Goal: Information Seeking & Learning: Learn about a topic

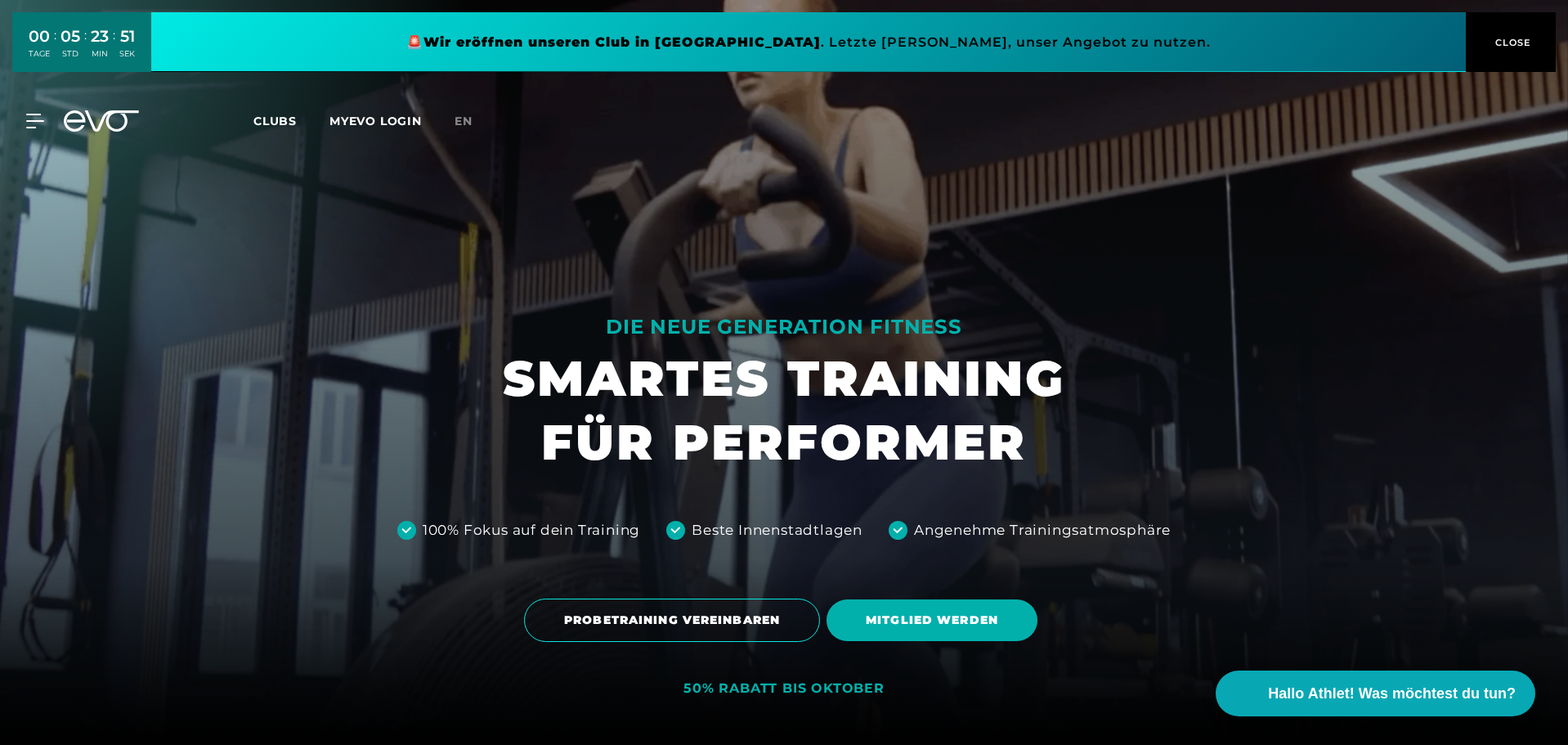
click at [1376, 40] on link at bounding box center [808, 41] width 1314 height 59
click at [297, 124] on link "Clubs" at bounding box center [291, 120] width 76 height 16
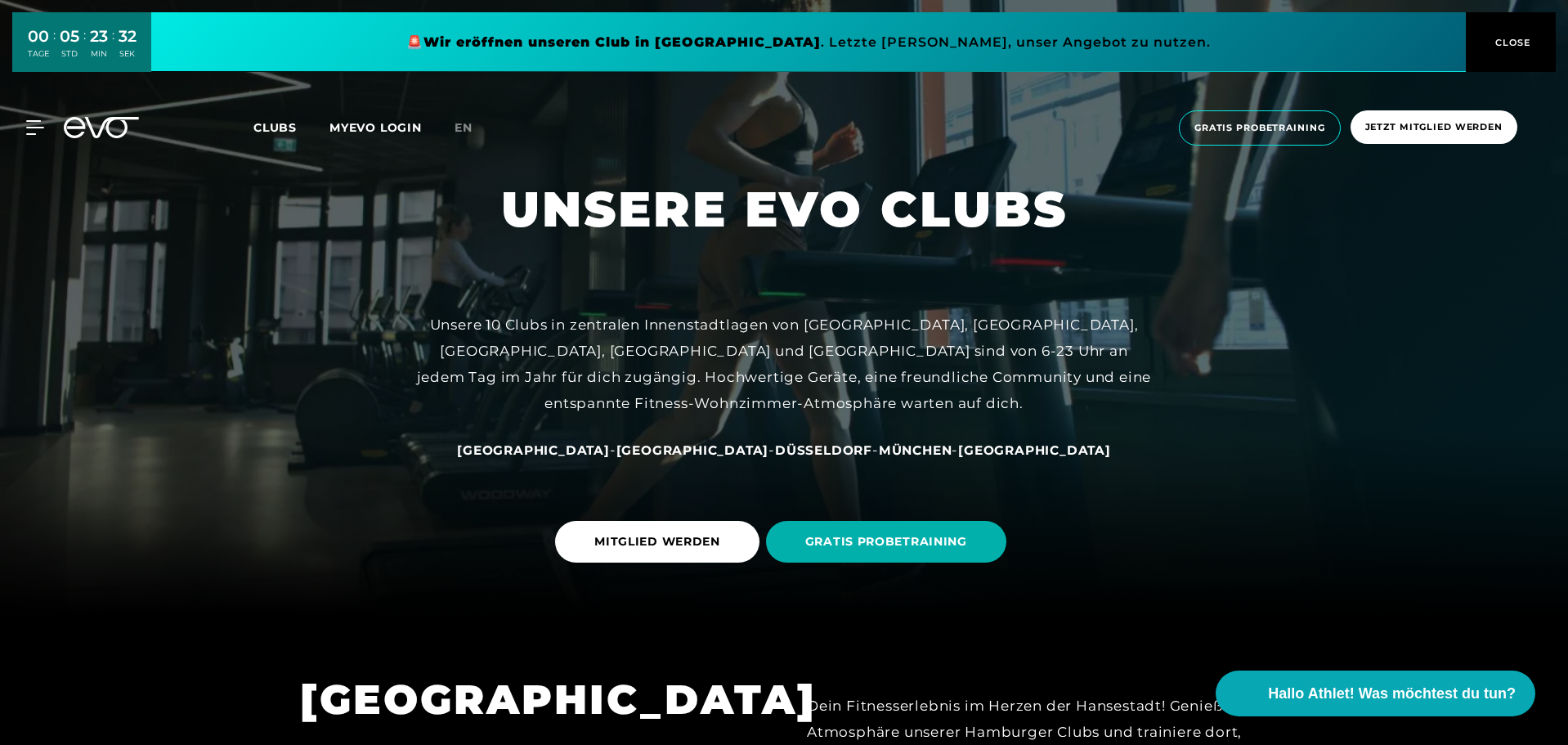
scroll to position [246, 0]
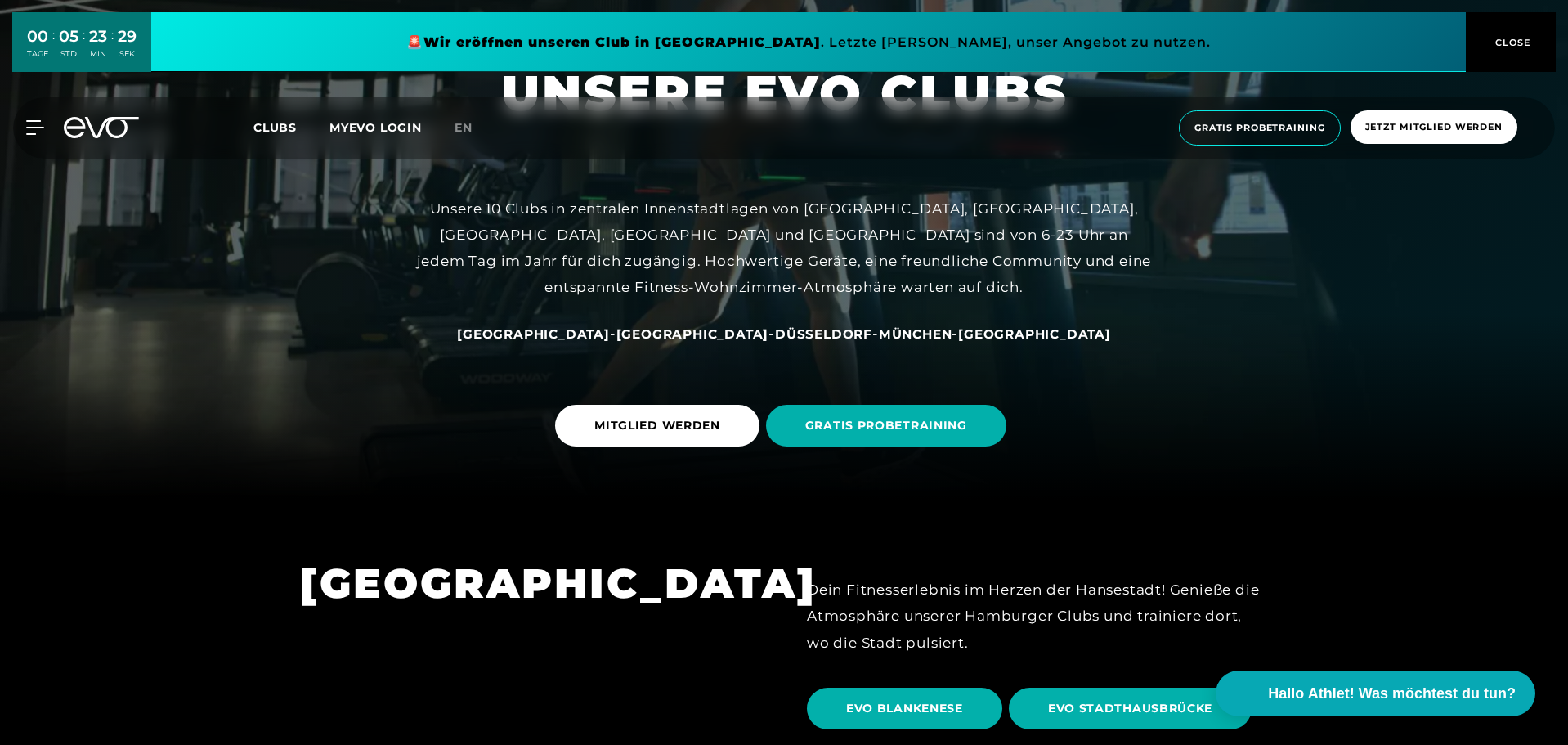
click at [610, 333] on span "[GEOGRAPHIC_DATA]" at bounding box center [533, 334] width 153 height 16
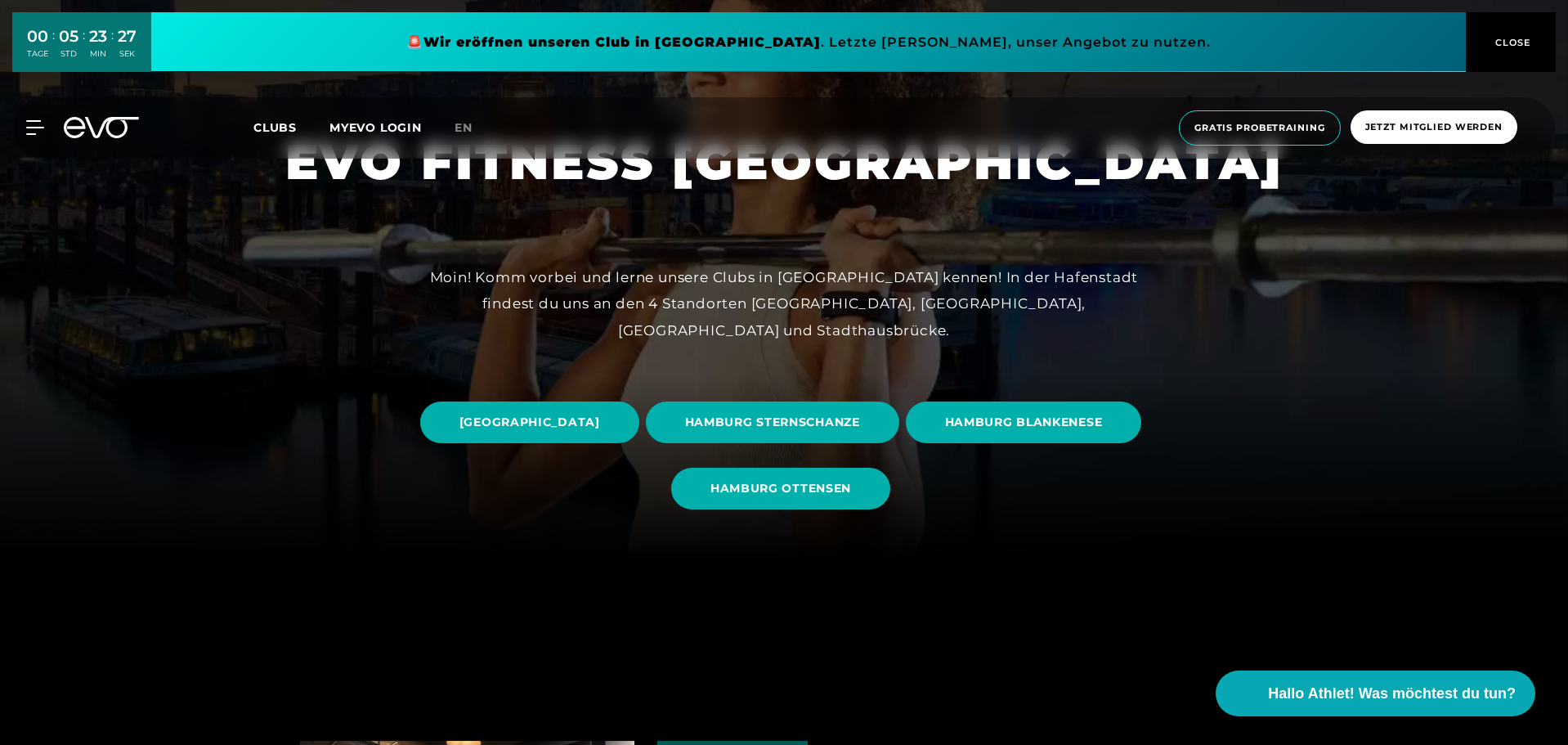
scroll to position [246, 0]
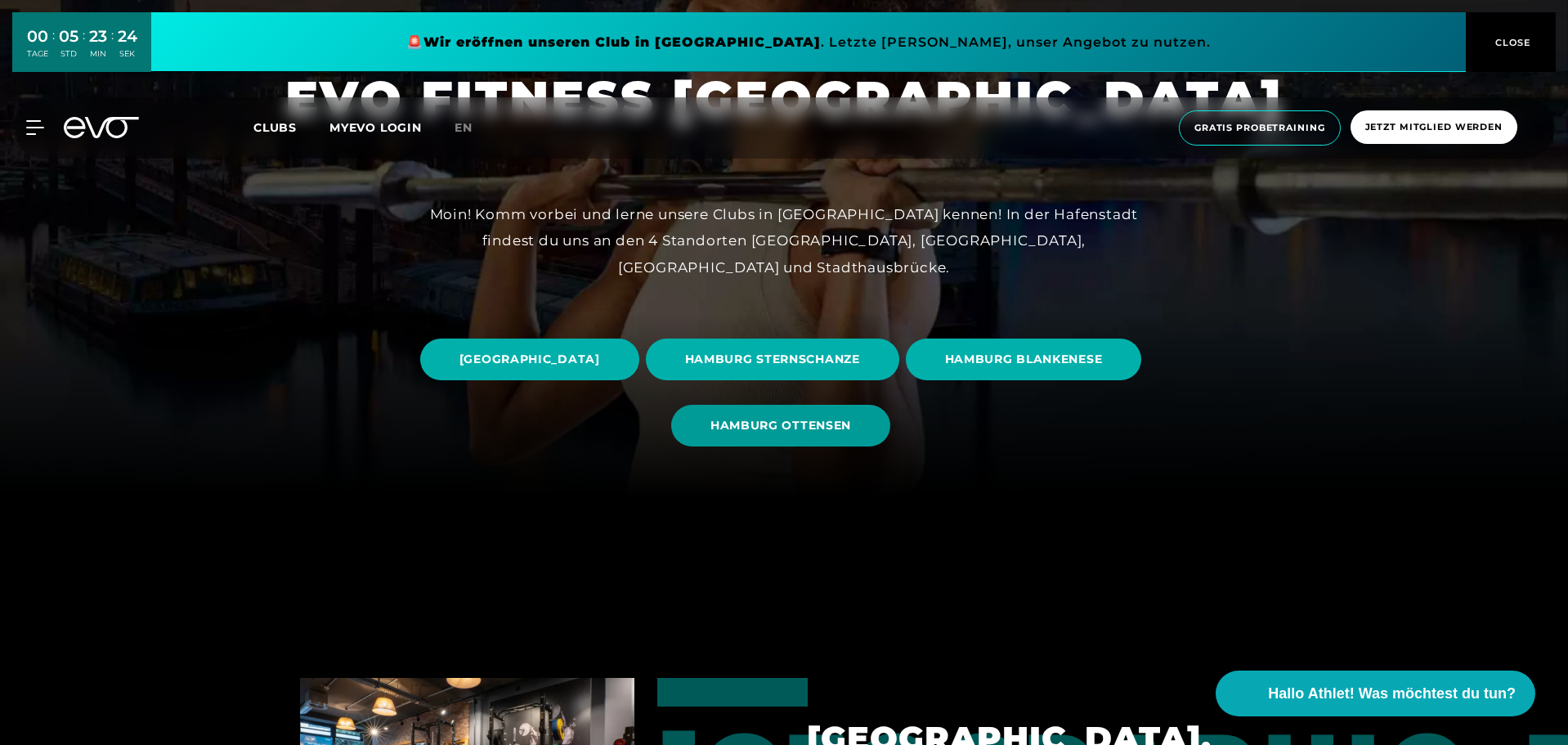
click at [851, 423] on span "HAMBURG OTTENSEN" at bounding box center [781, 426] width 141 height 17
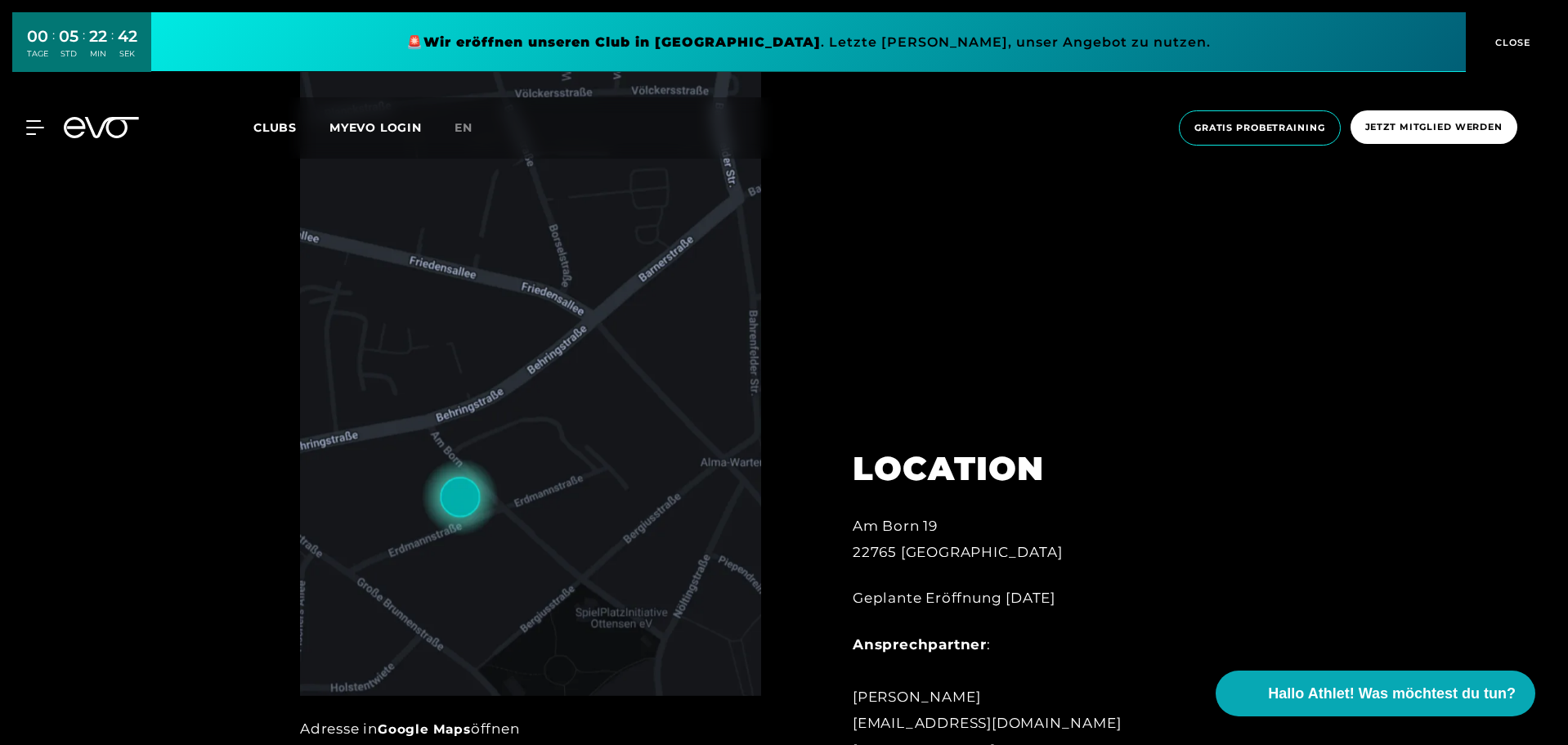
scroll to position [1020, 0]
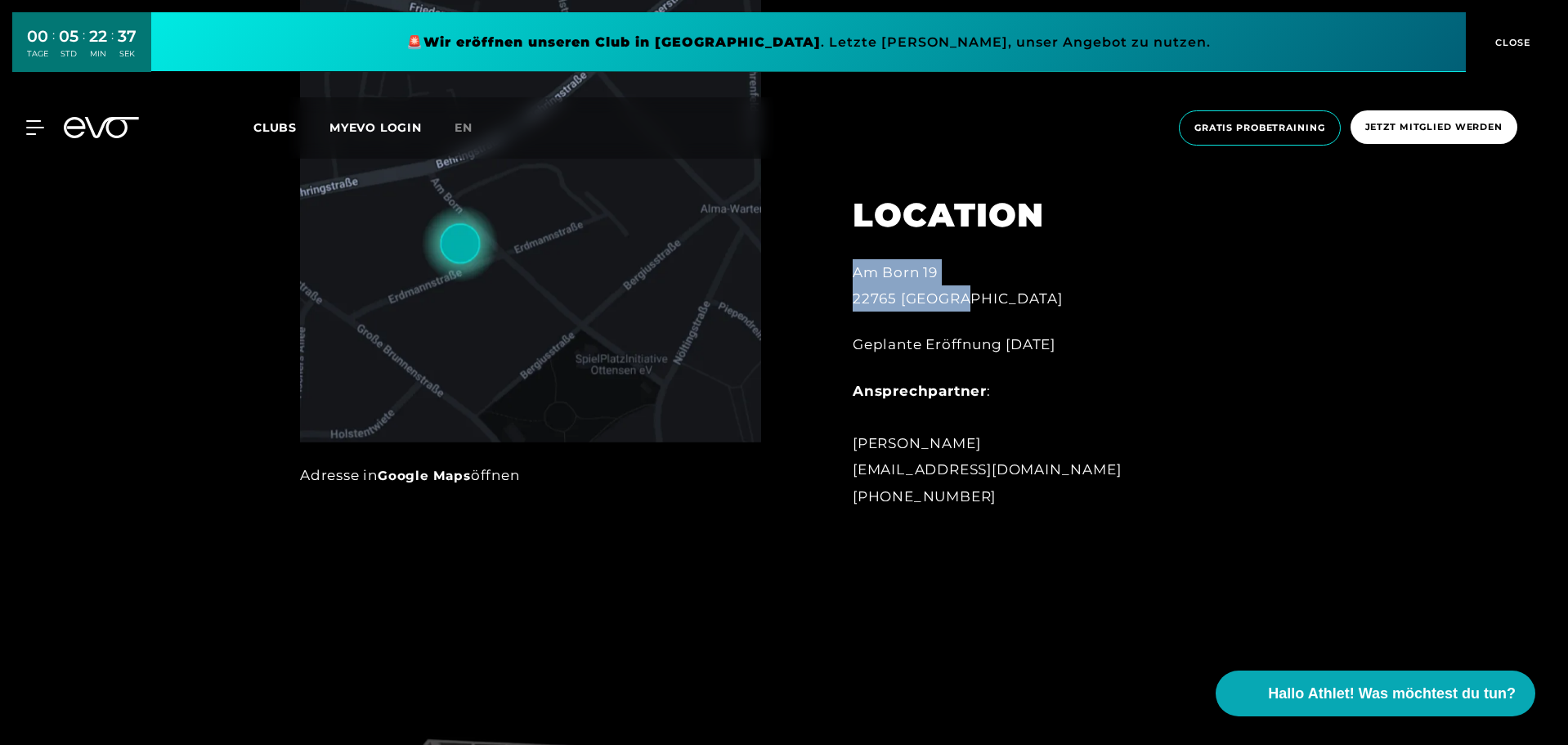
drag, startPoint x: 851, startPoint y: 270, endPoint x: 995, endPoint y: 303, distance: 147.7
click at [995, 303] on div "LOCATION [STREET_ADDRESS] Geplante Eröffnung [DATE] Ansprechpartner : [PERSON_N…" at bounding box center [1032, 341] width 405 height 374
copy div "[STREET_ADDRESS]"
click at [1498, 42] on span "CLOSE" at bounding box center [1511, 42] width 40 height 15
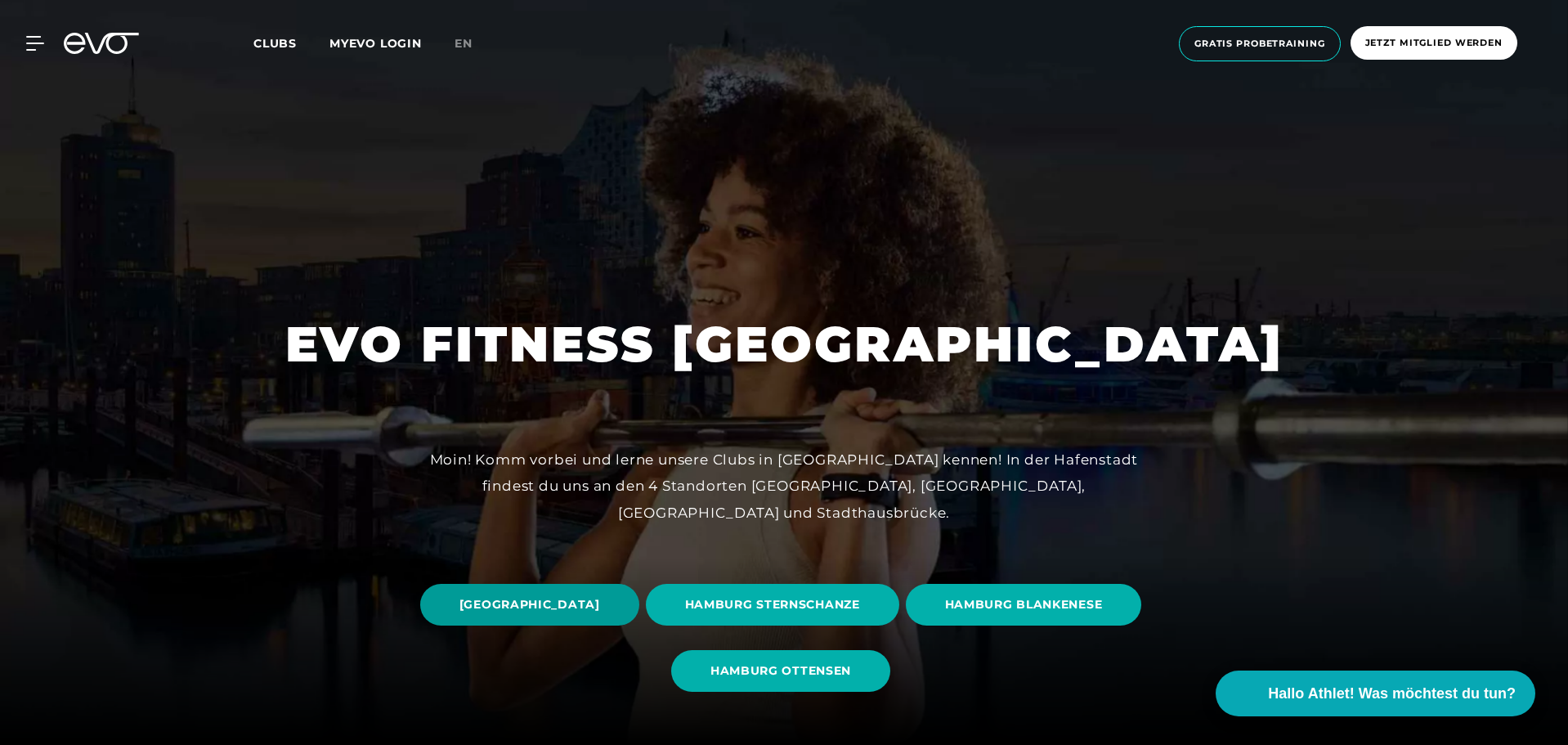
click at [600, 606] on span "[GEOGRAPHIC_DATA]" at bounding box center [530, 605] width 141 height 17
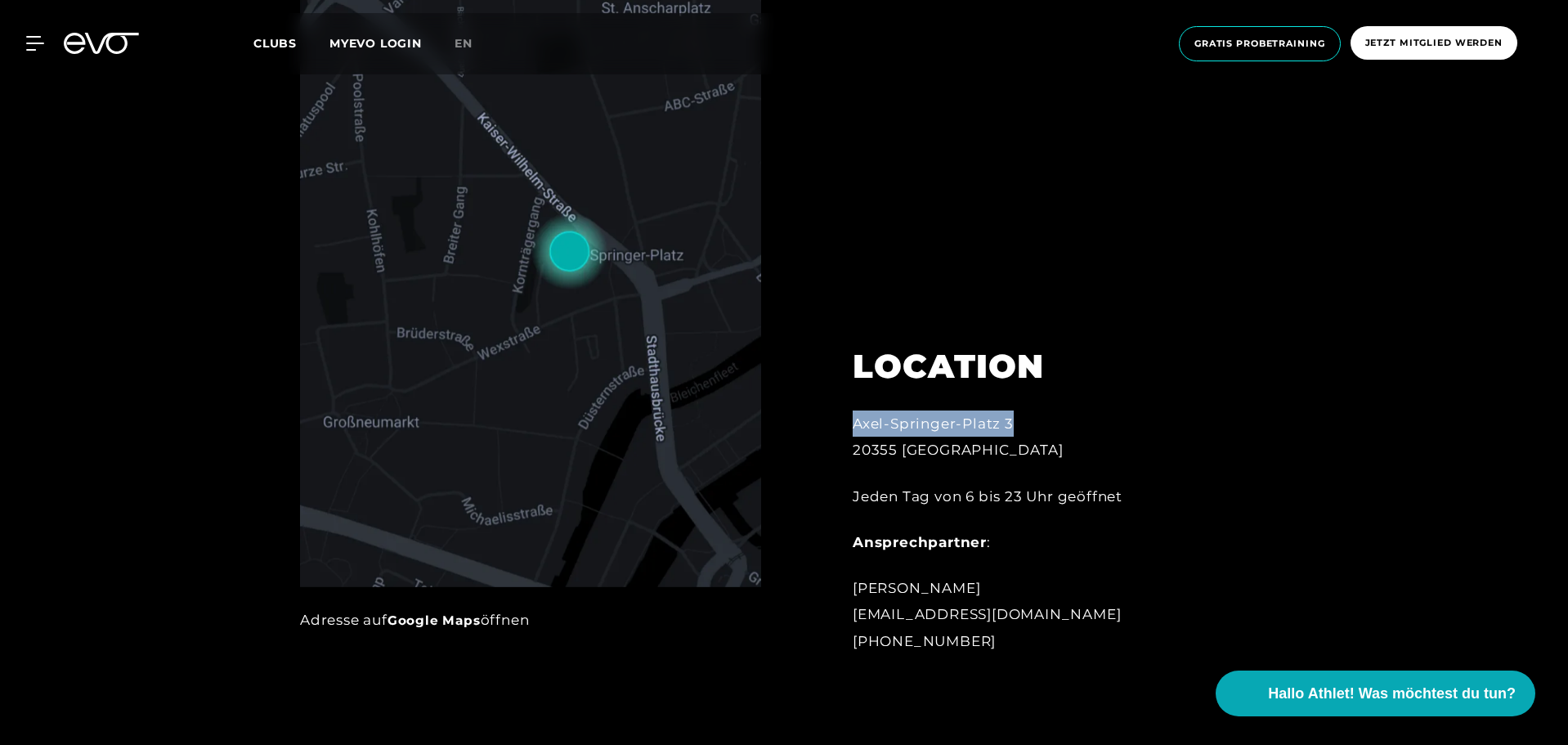
scroll to position [900, 0]
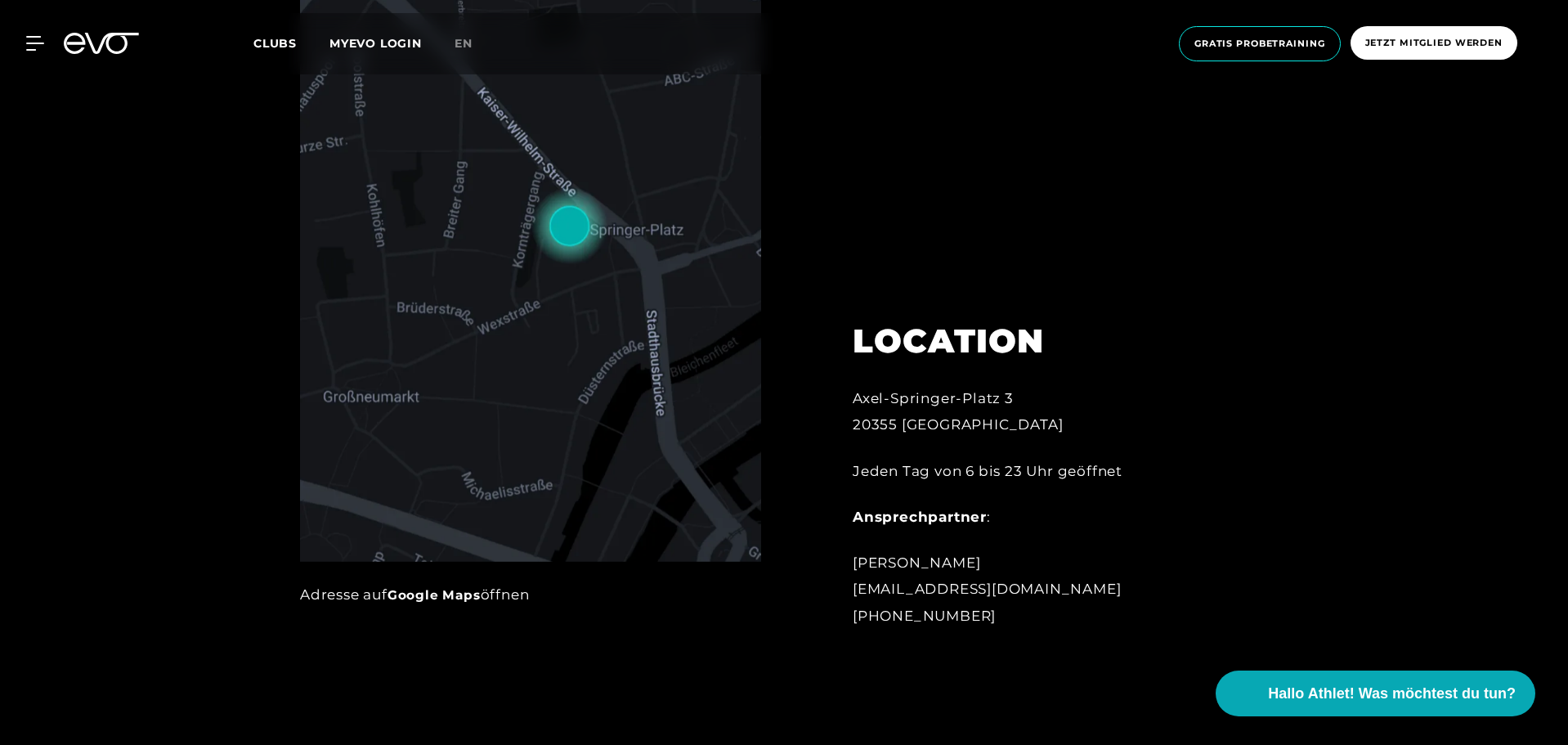
click at [983, 430] on div "[PERSON_NAME]-Platz 3 20355 [GEOGRAPHIC_DATA]" at bounding box center [1032, 412] width 360 height 54
drag, startPoint x: 976, startPoint y: 425, endPoint x: 939, endPoint y: 380, distance: 58.3
click at [850, 398] on div "LOCATION [PERSON_NAME][STREET_ADDRESS] Jeden Tag von 6 bis 23 Uhr geöffnet Ansp…" at bounding box center [1032, 464] width 405 height 368
copy div "[PERSON_NAME]-Platz 3 20355 [GEOGRAPHIC_DATA]"
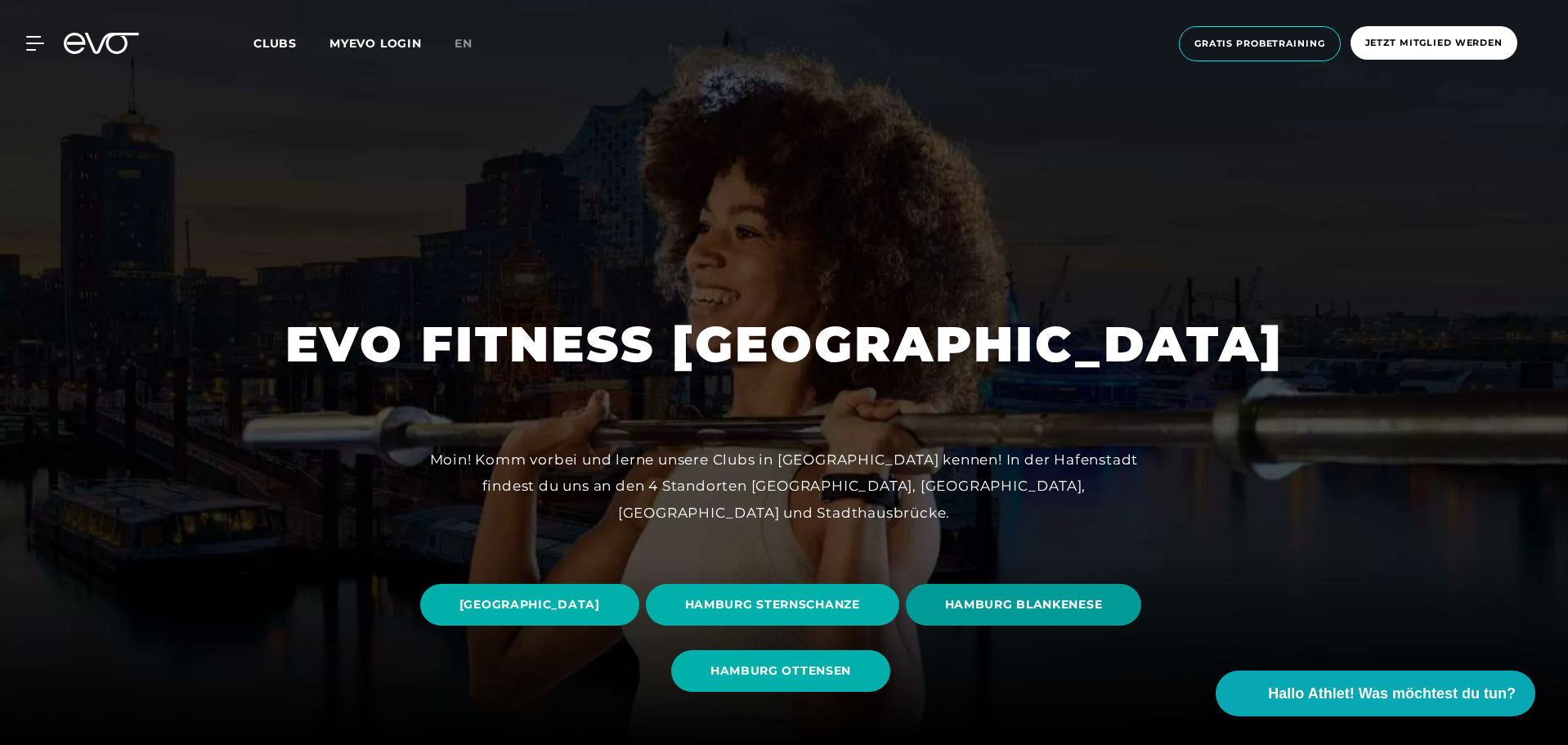
click at [945, 613] on span "HAMBURG BLANKENESE" at bounding box center [1024, 605] width 158 height 17
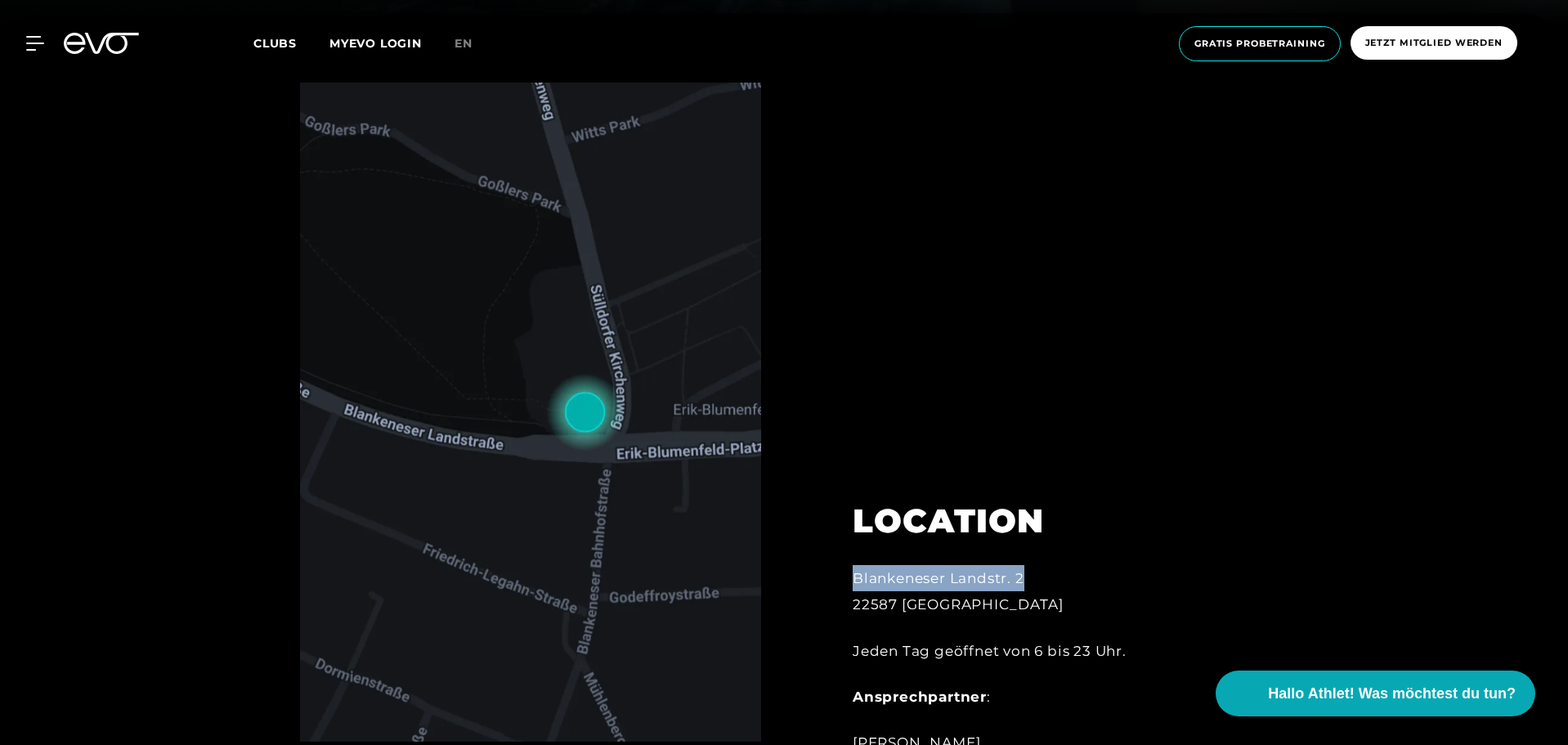
scroll to position [737, 0]
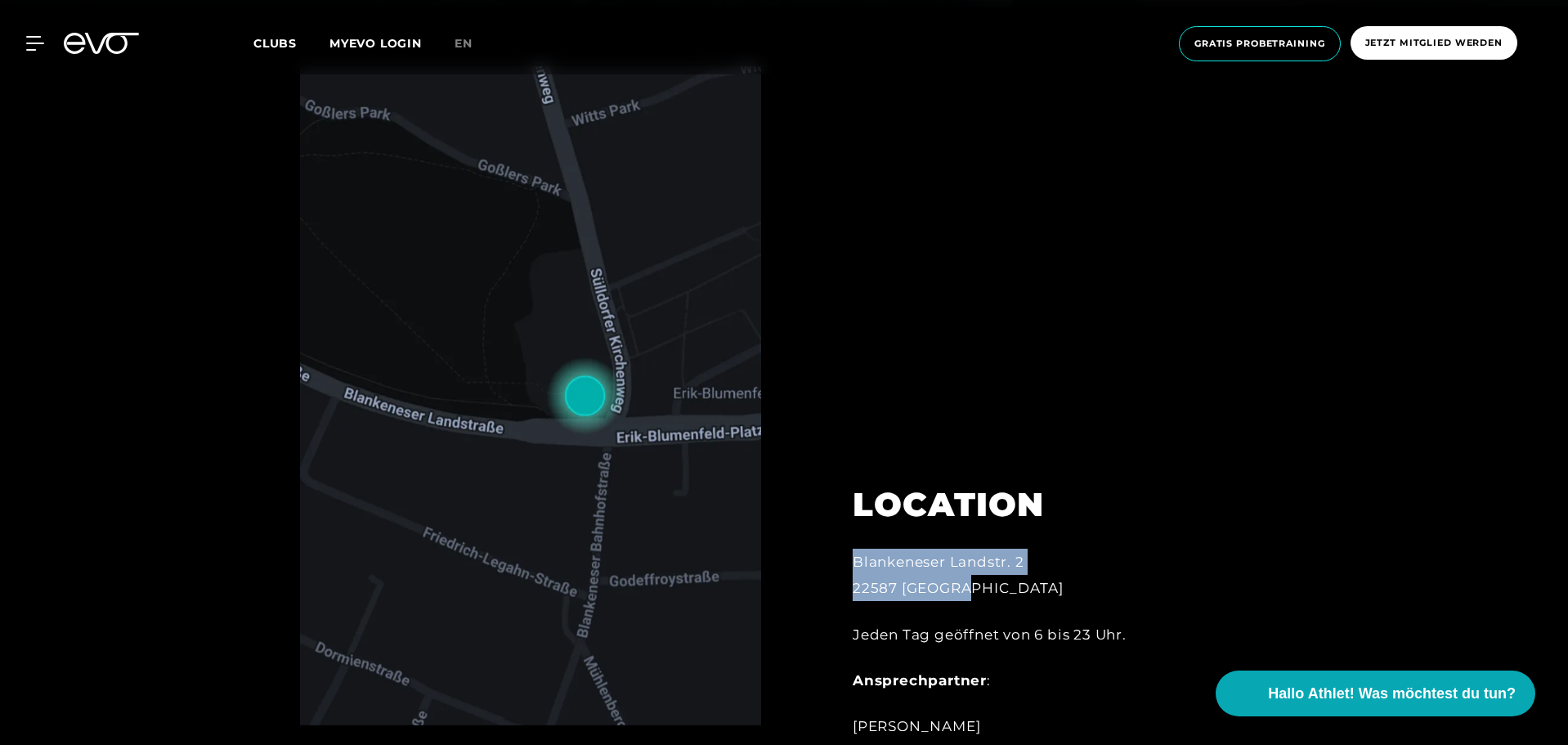
drag, startPoint x: 990, startPoint y: 586, endPoint x: 851, endPoint y: 549, distance: 143.8
click at [851, 549] on div "LOCATION Blankeneser Landstr. 2 22587 [GEOGRAPHIC_DATA] Jeden Tag geöffnet von …" at bounding box center [1032, 627] width 405 height 368
copy div "Blankeneser Landstr. 2 22587 [GEOGRAPHIC_DATA]"
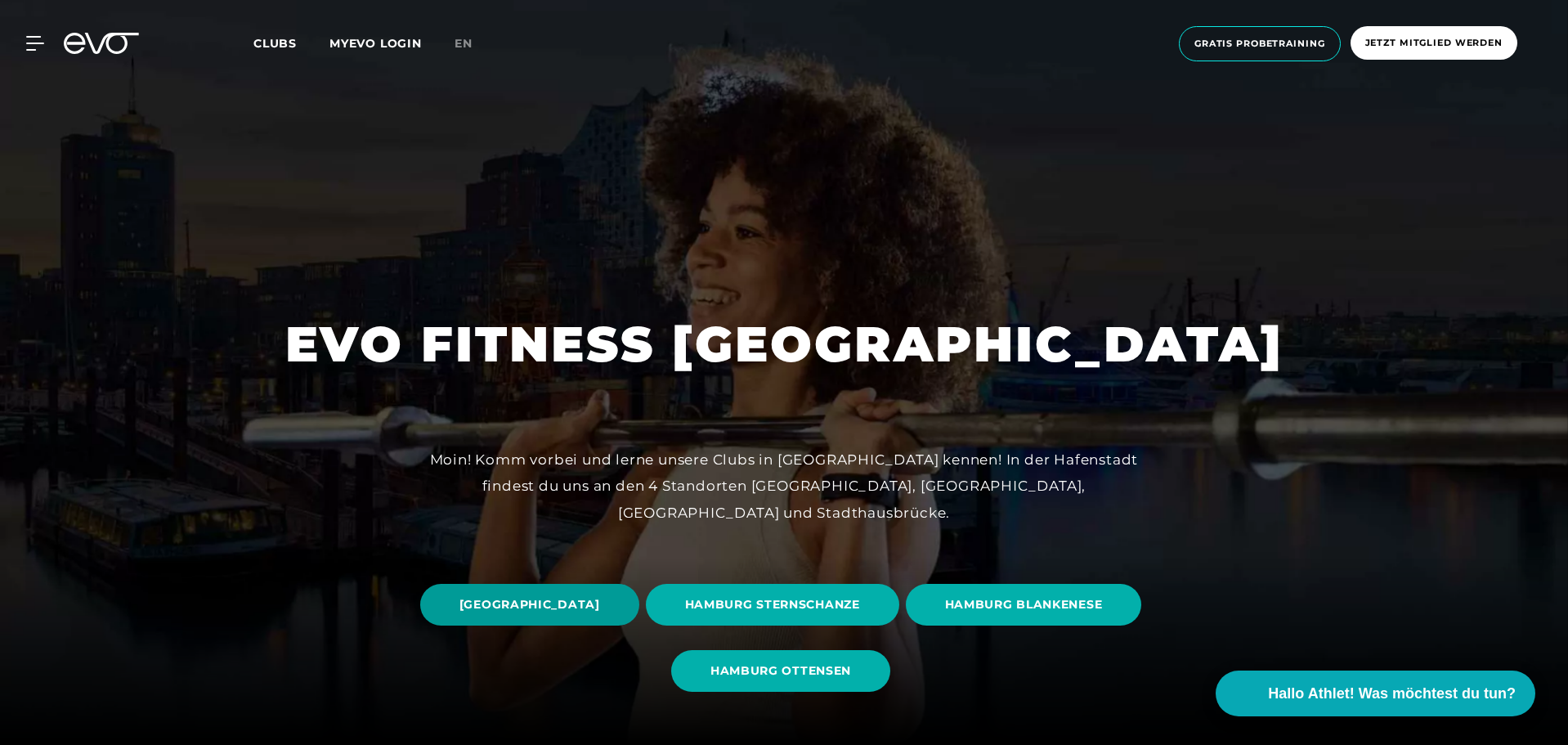
click at [639, 619] on span "[GEOGRAPHIC_DATA]" at bounding box center [529, 605] width 219 height 41
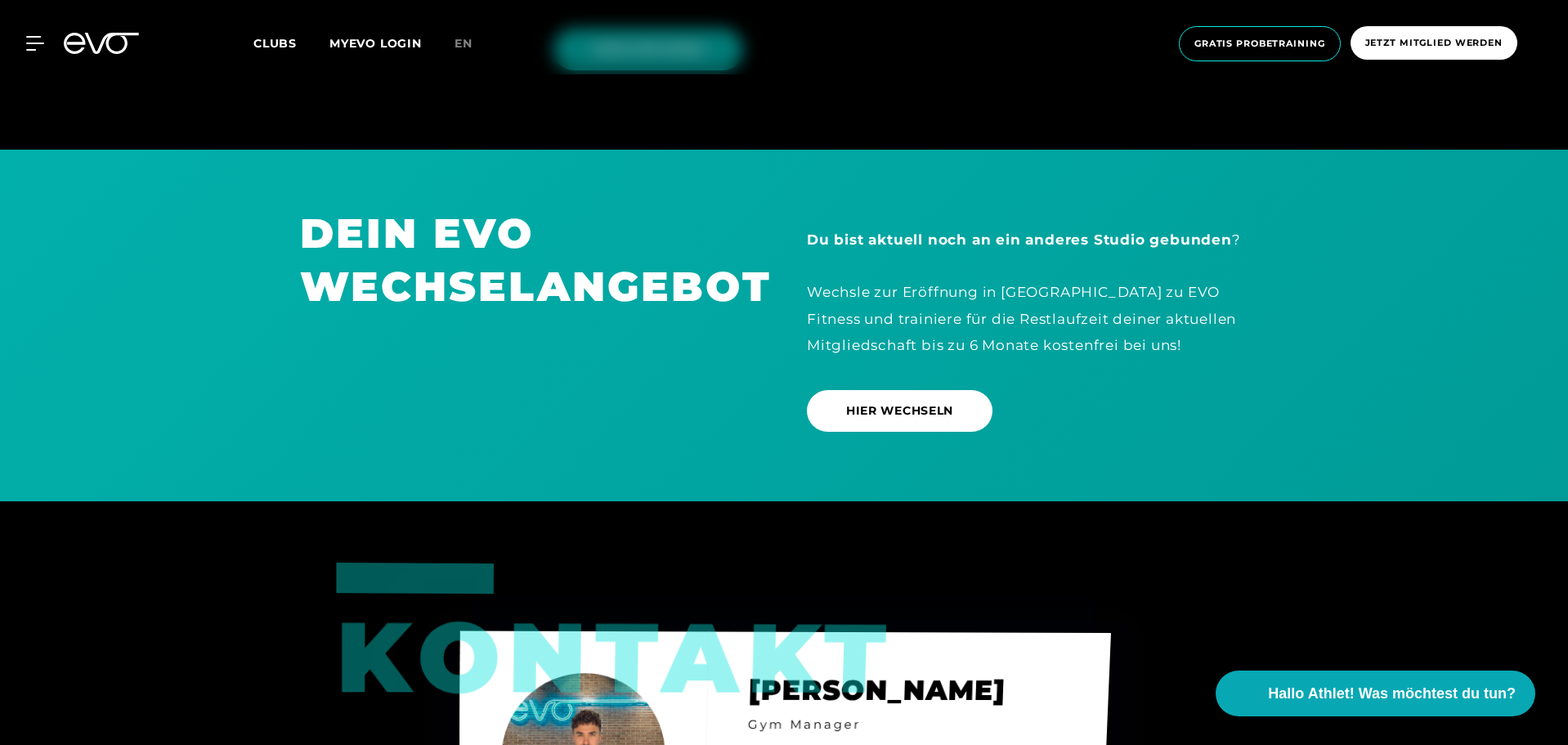
scroll to position [4827, 0]
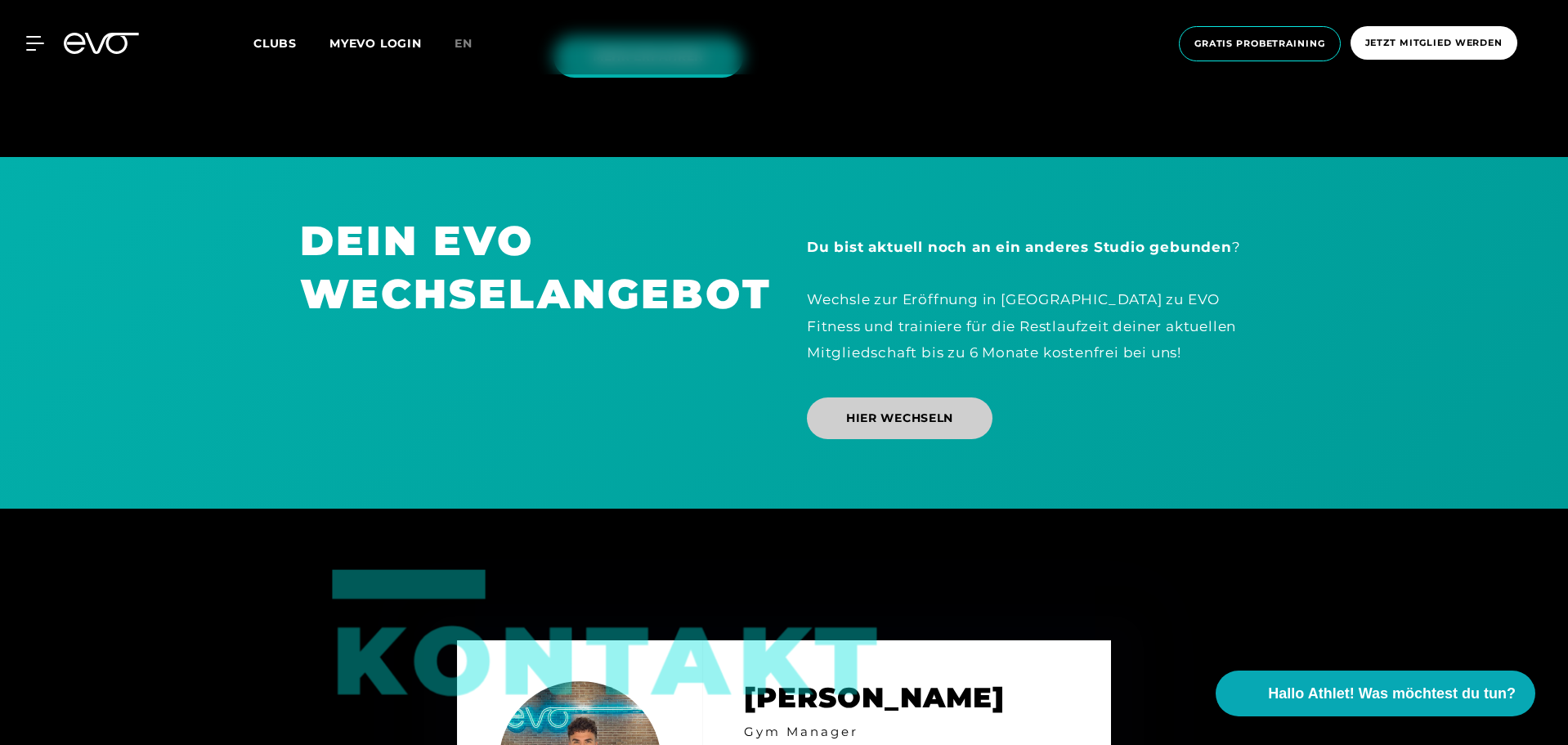
click at [889, 398] on span "HIER WECHSELN" at bounding box center [899, 419] width 185 height 41
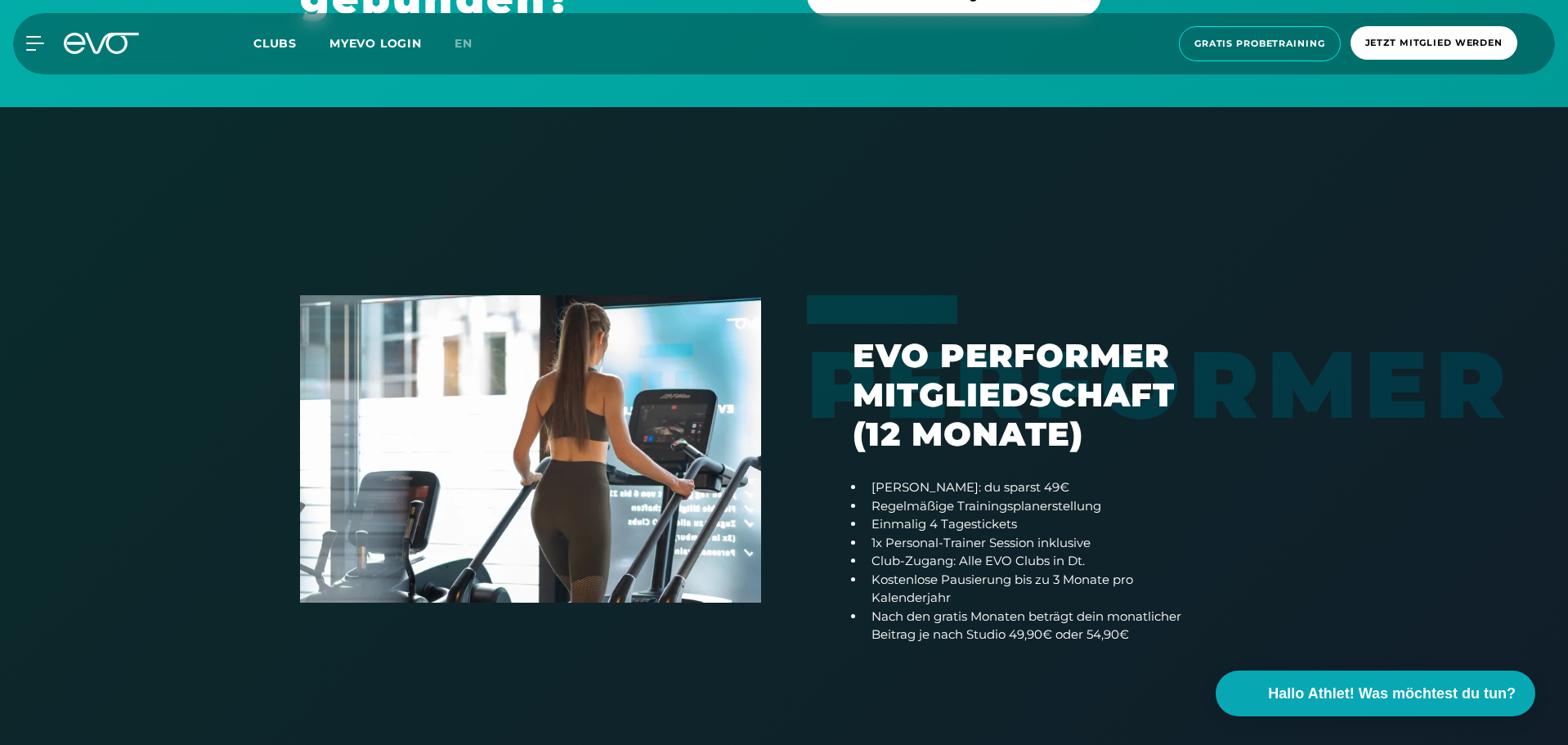
scroll to position [1027, 0]
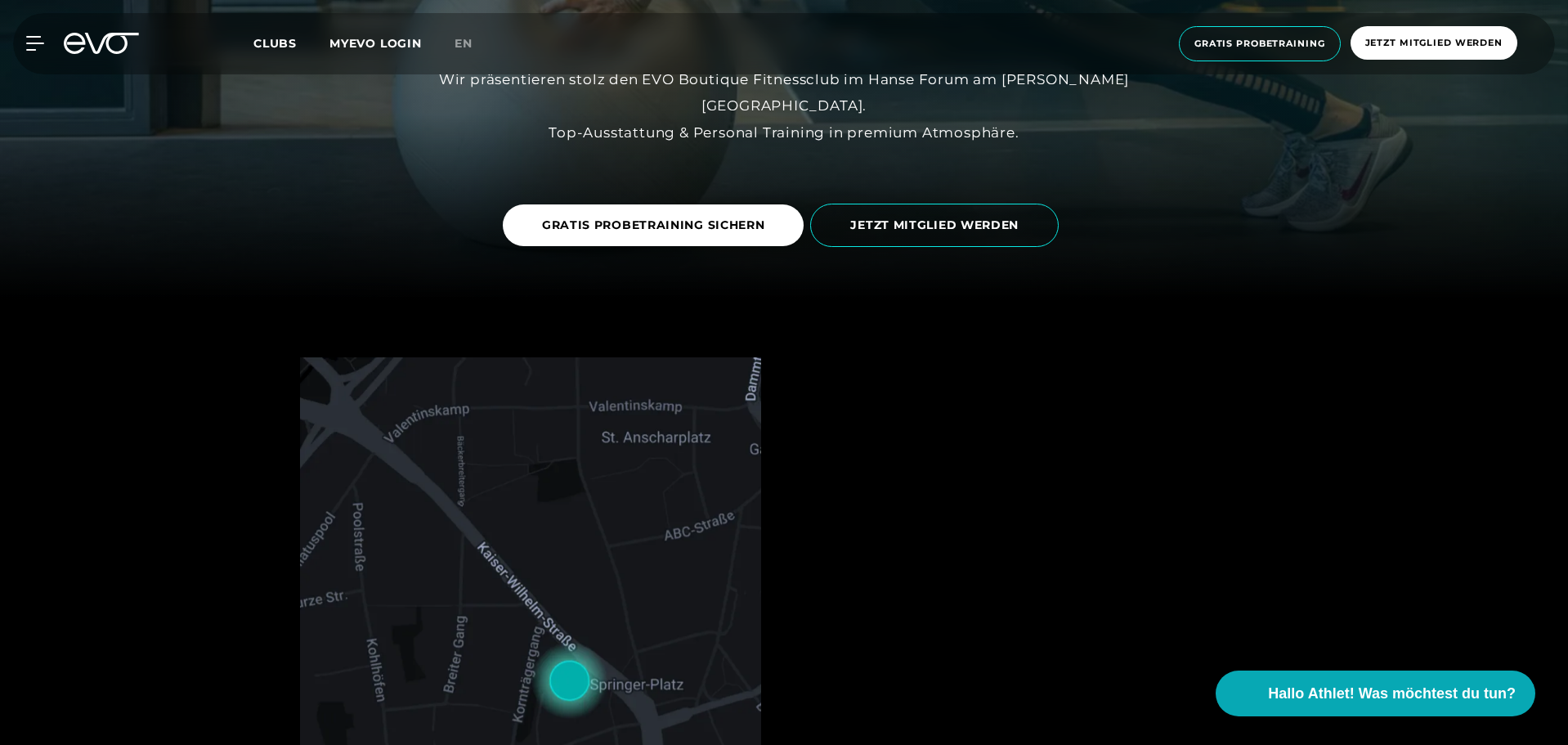
scroll to position [409, 0]
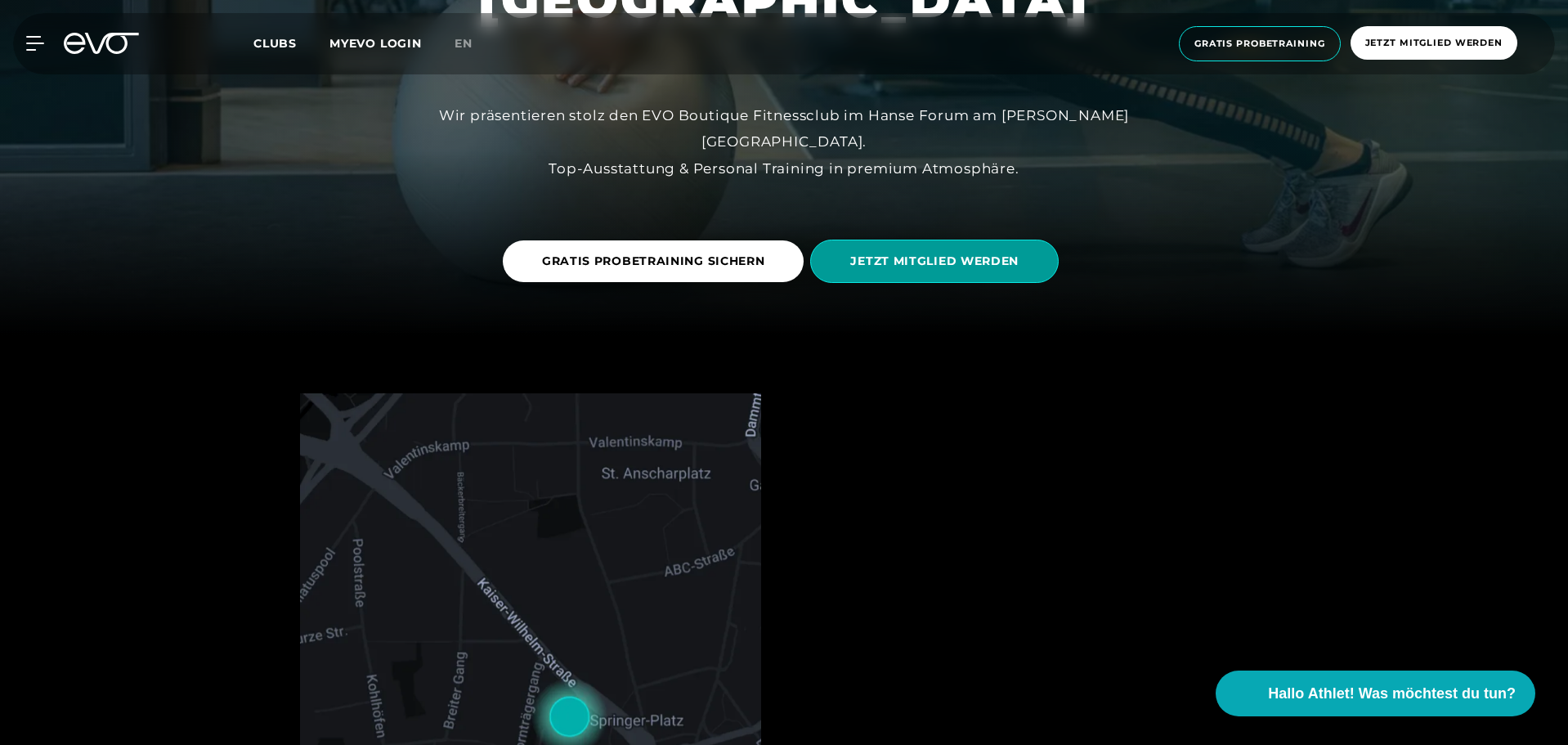
click at [990, 261] on span "JETZT MITGLIED WERDEN" at bounding box center [933, 262] width 168 height 17
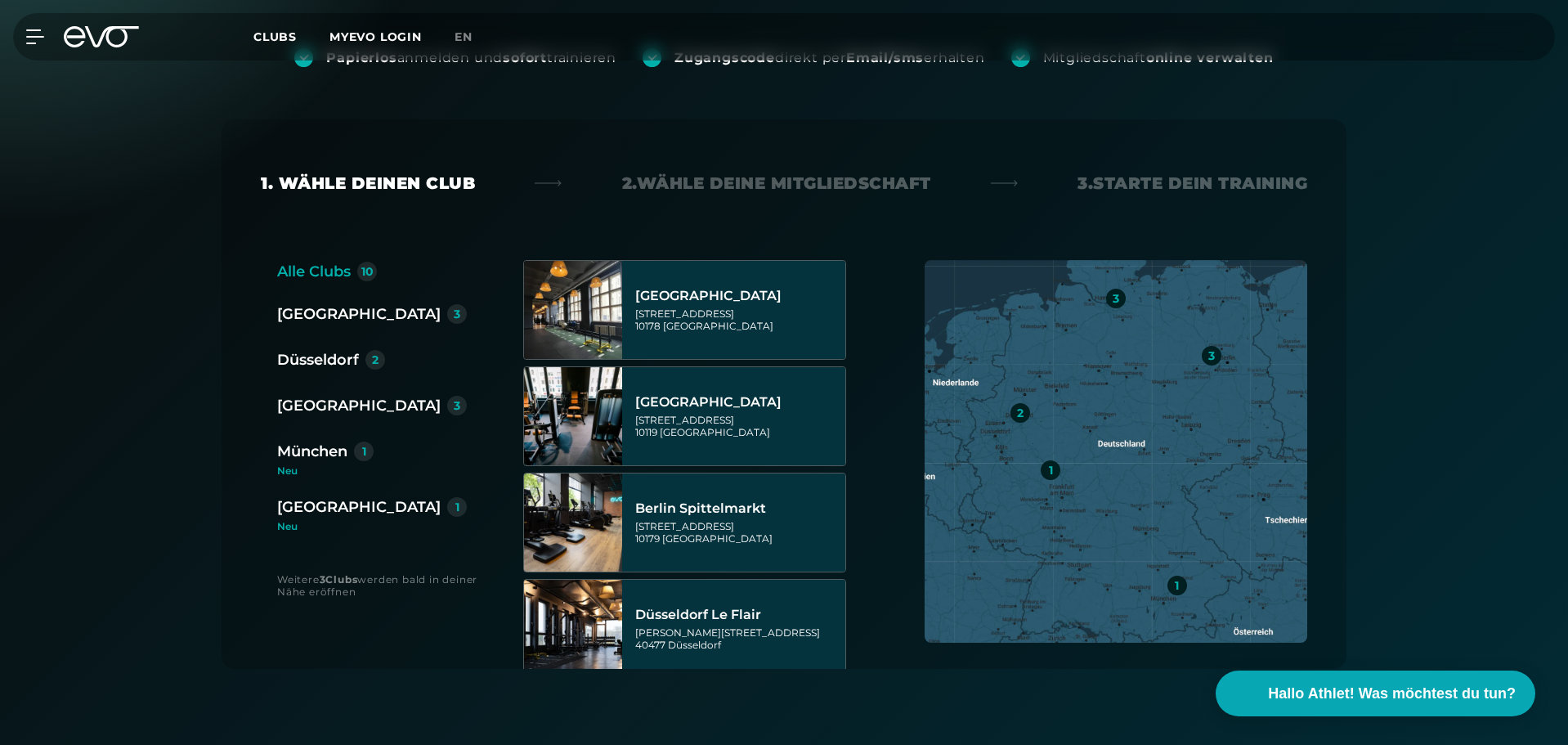
scroll to position [246, 0]
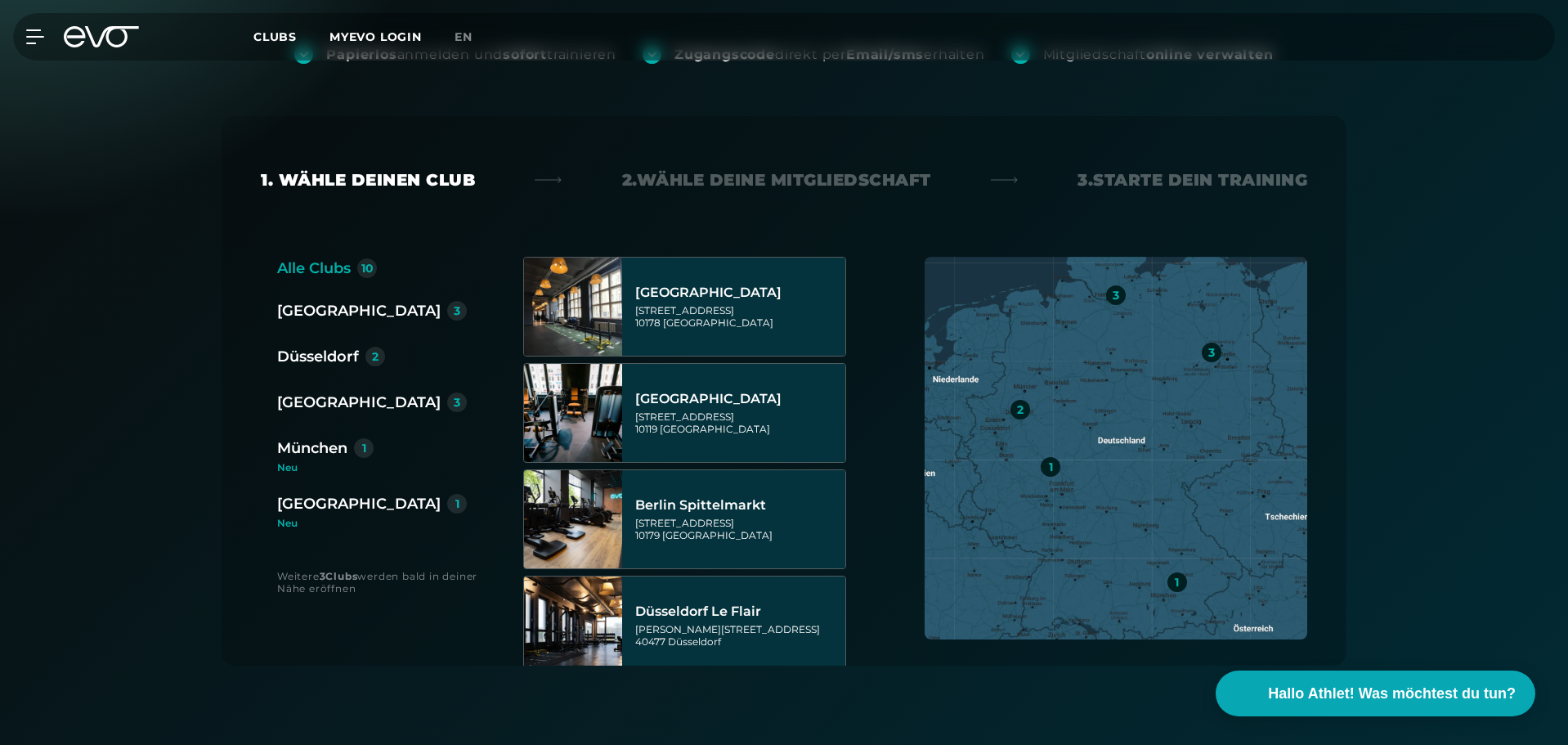
click at [318, 404] on div "[GEOGRAPHIC_DATA]" at bounding box center [359, 403] width 164 height 23
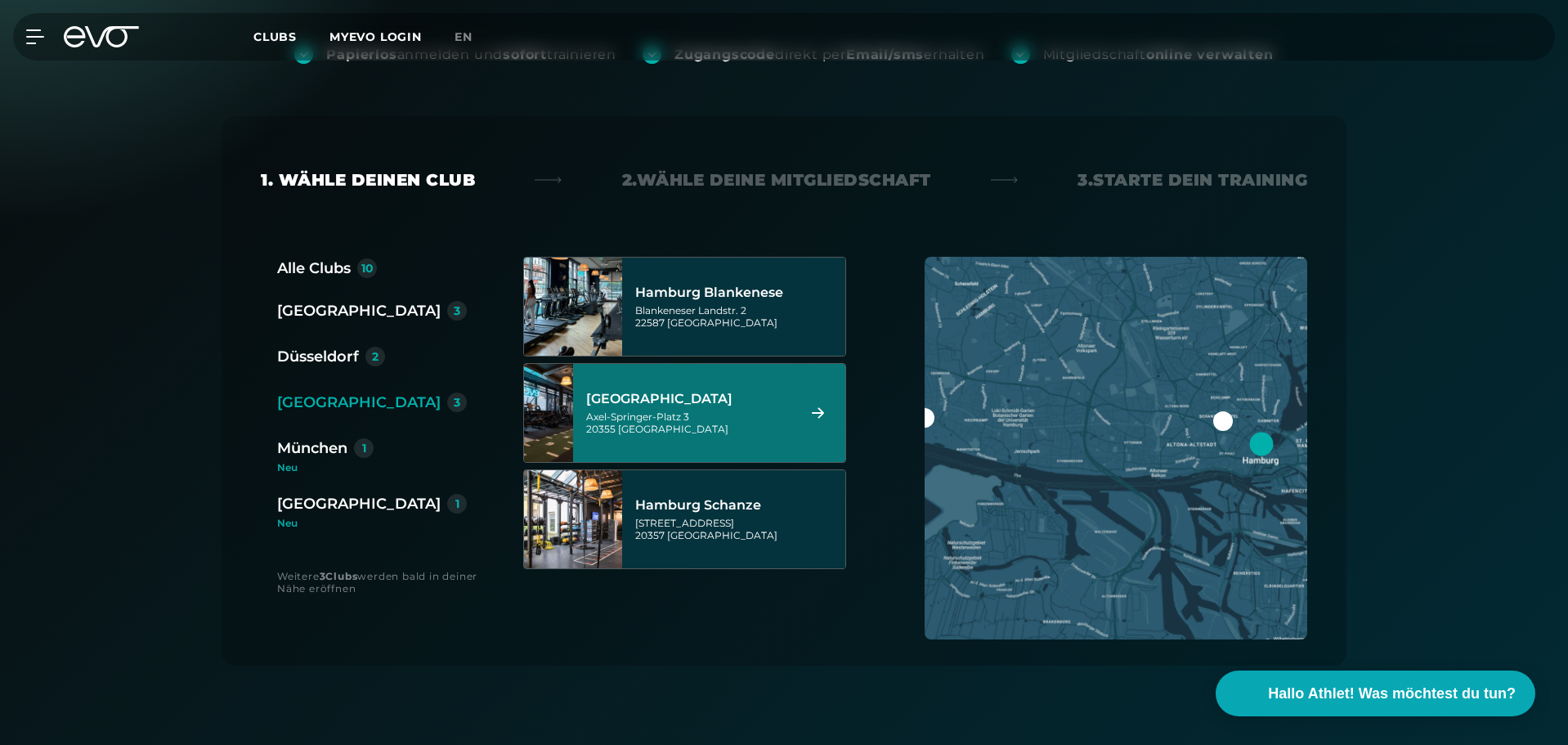
click at [787, 404] on div "[GEOGRAPHIC_DATA]" at bounding box center [689, 399] width 205 height 16
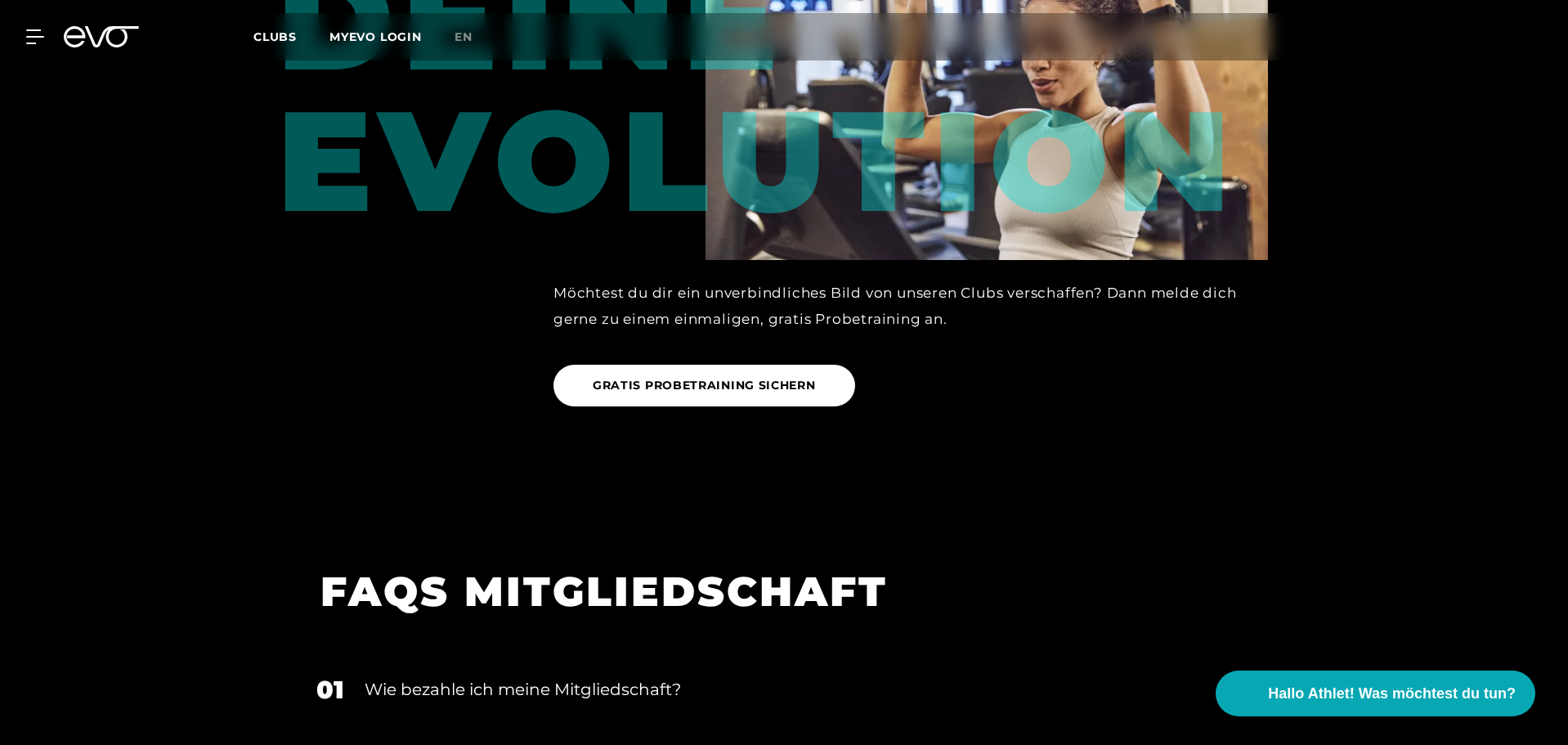
scroll to position [2652, 0]
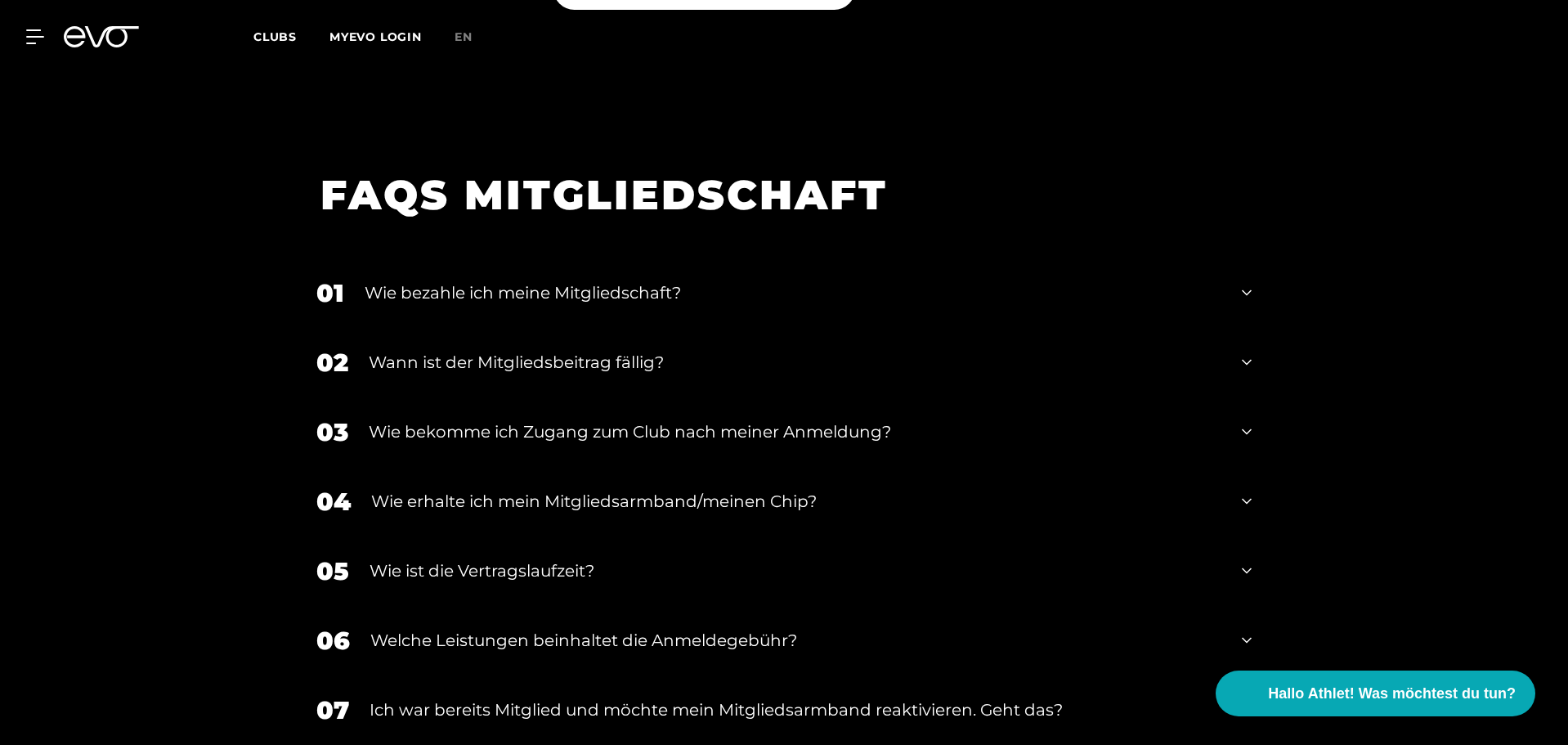
click at [758, 420] on div "Wie bekomme ich Zugang zum Club nach meiner Anmeldung?" at bounding box center [794, 432] width 853 height 24
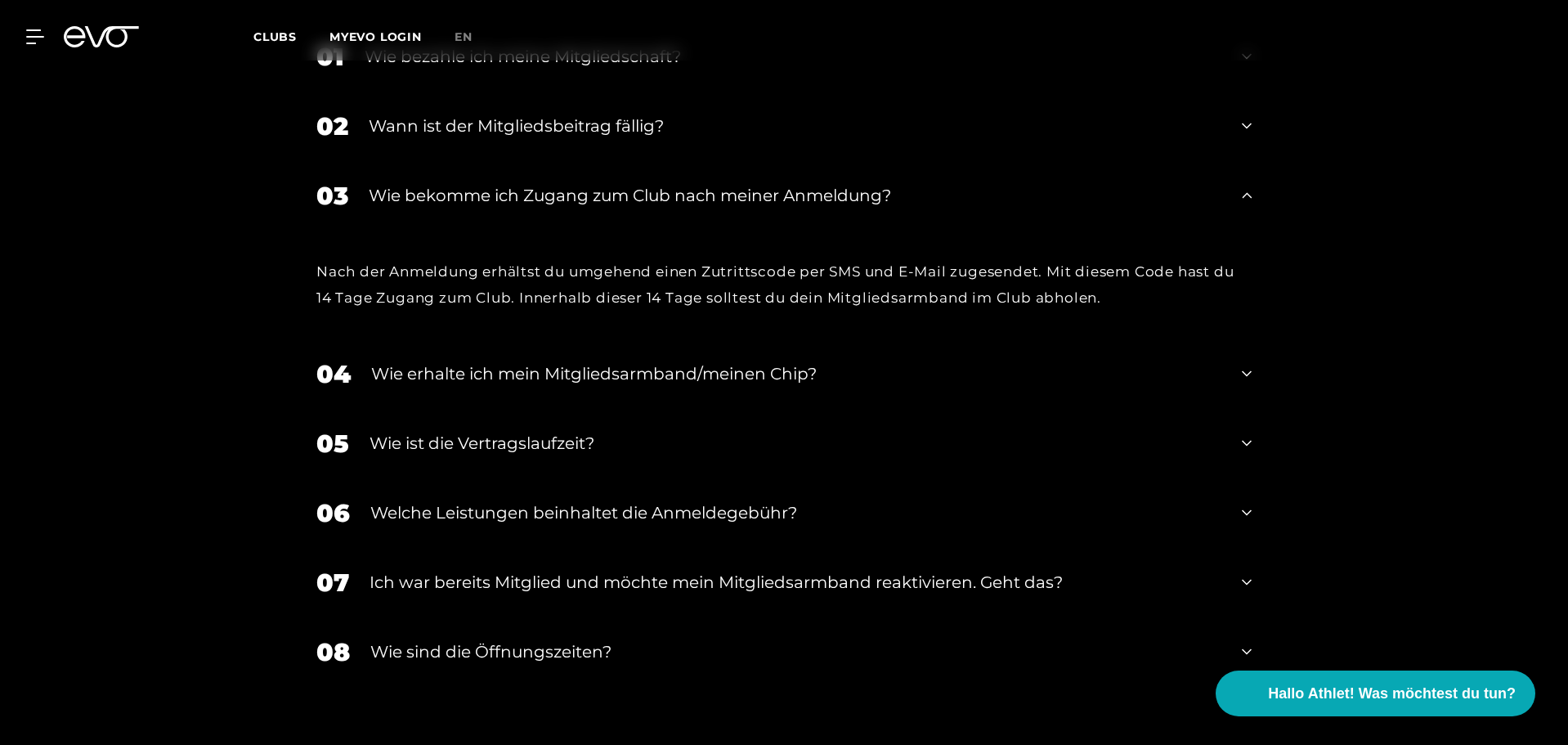
scroll to position [2979, 0]
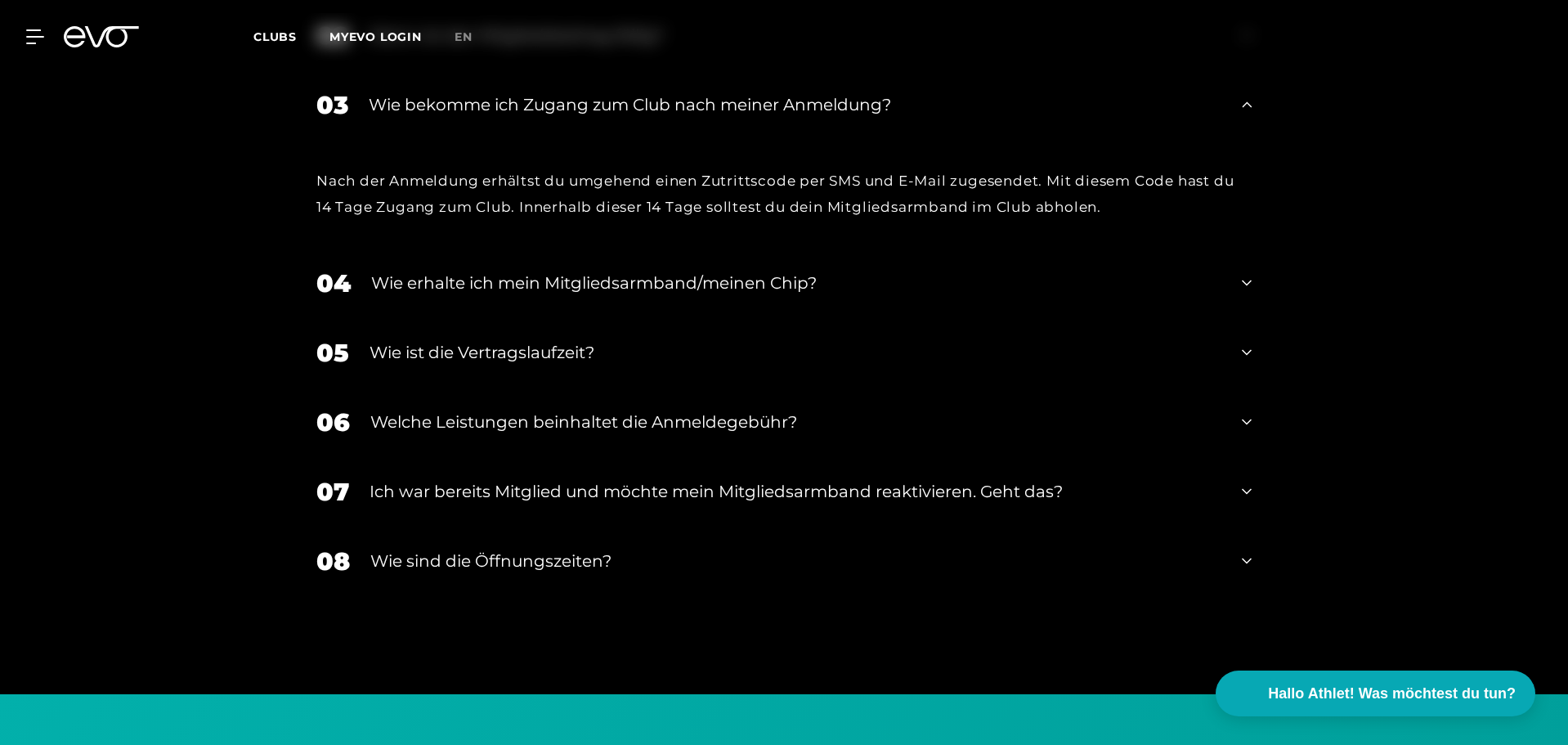
click at [776, 273] on div "04 Wie erhalte ich mein Mitgliedsarmband/meinen Chip?" at bounding box center [784, 283] width 968 height 70
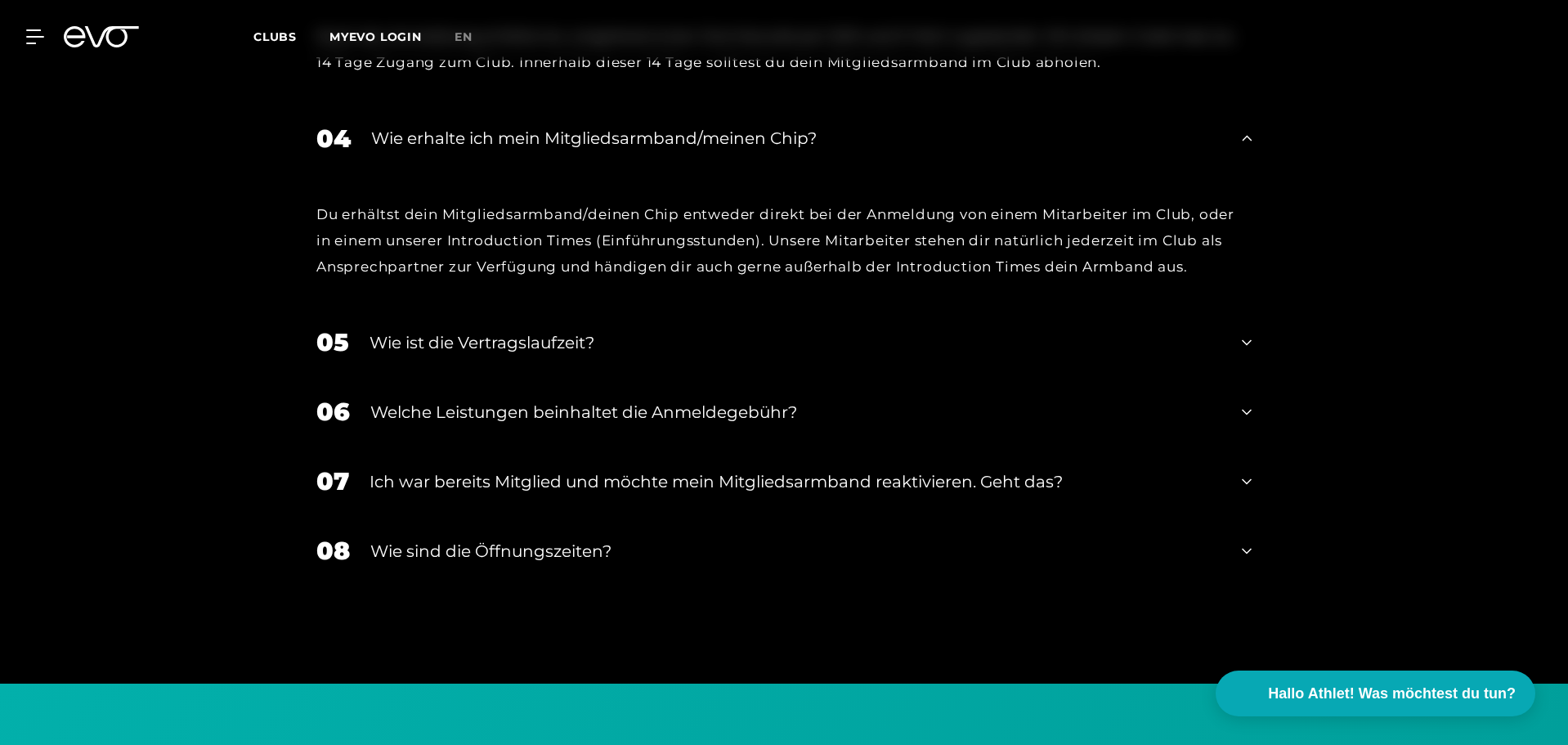
scroll to position [3306, 0]
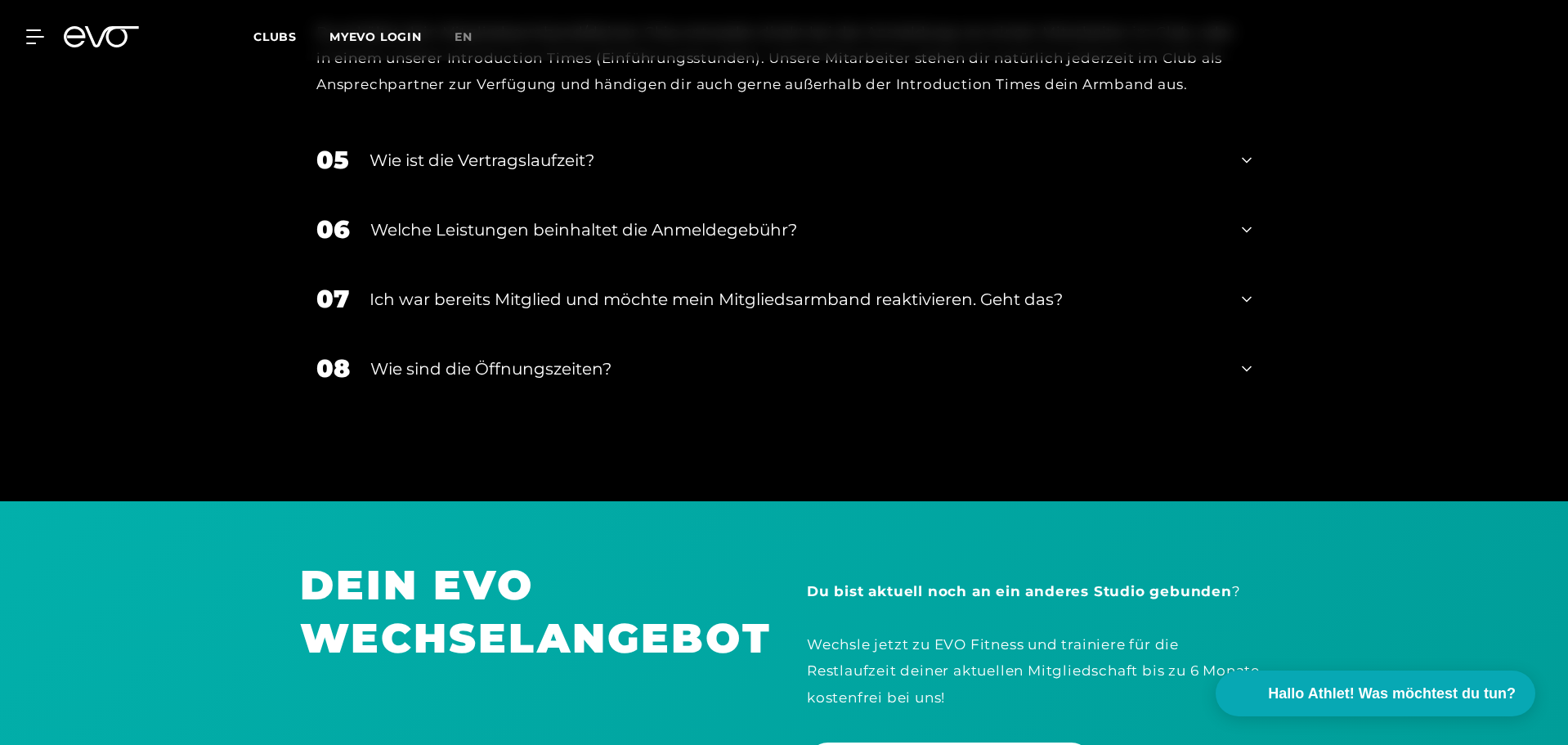
click at [776, 287] on div "Ich war bereits Mitglied und möchte mein Mitgliedsarmband reaktivieren. Geht da…" at bounding box center [795, 299] width 852 height 24
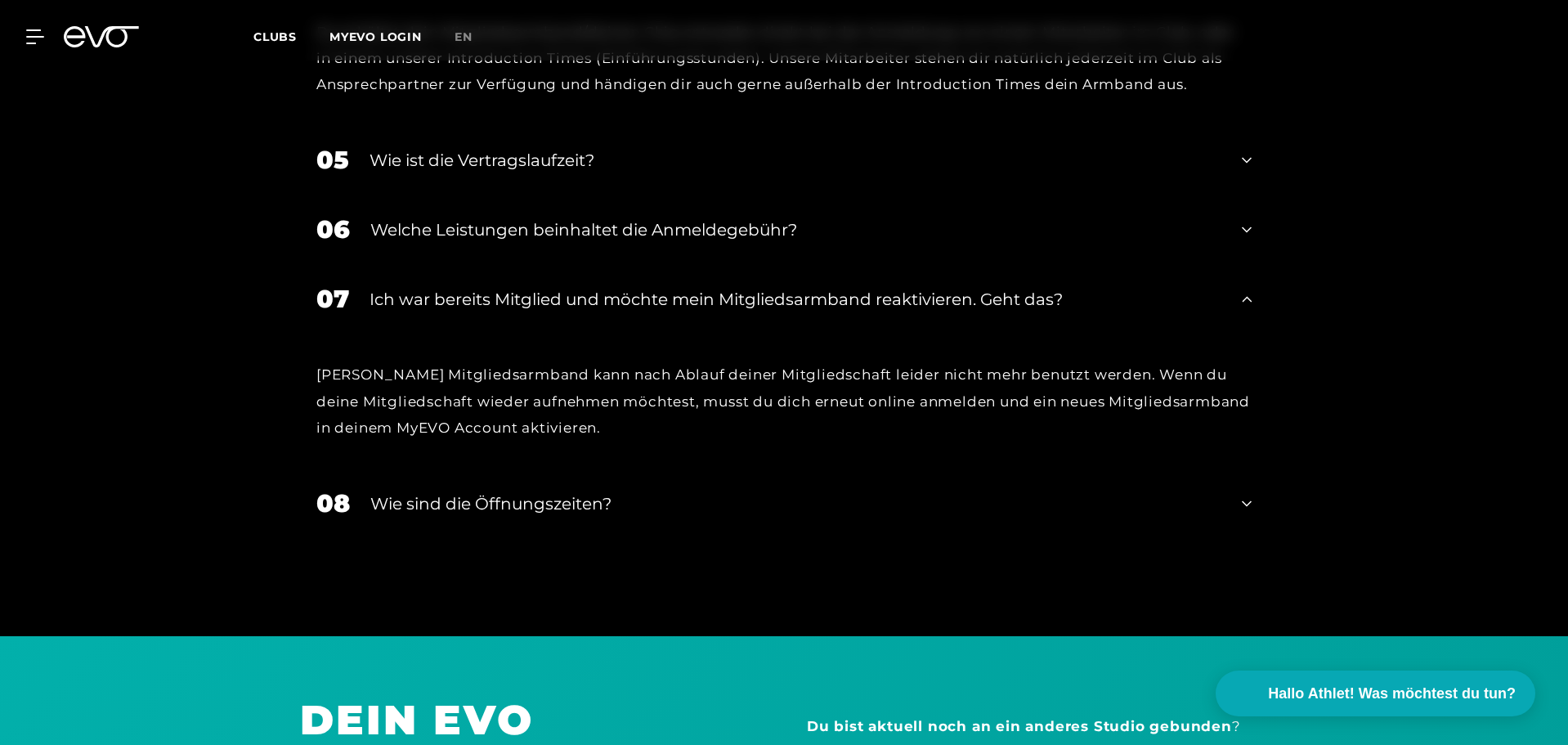
click at [776, 287] on div "Ich war bereits Mitglied und möchte mein Mitgliedsarmband reaktivieren. Geht da…" at bounding box center [795, 299] width 852 height 24
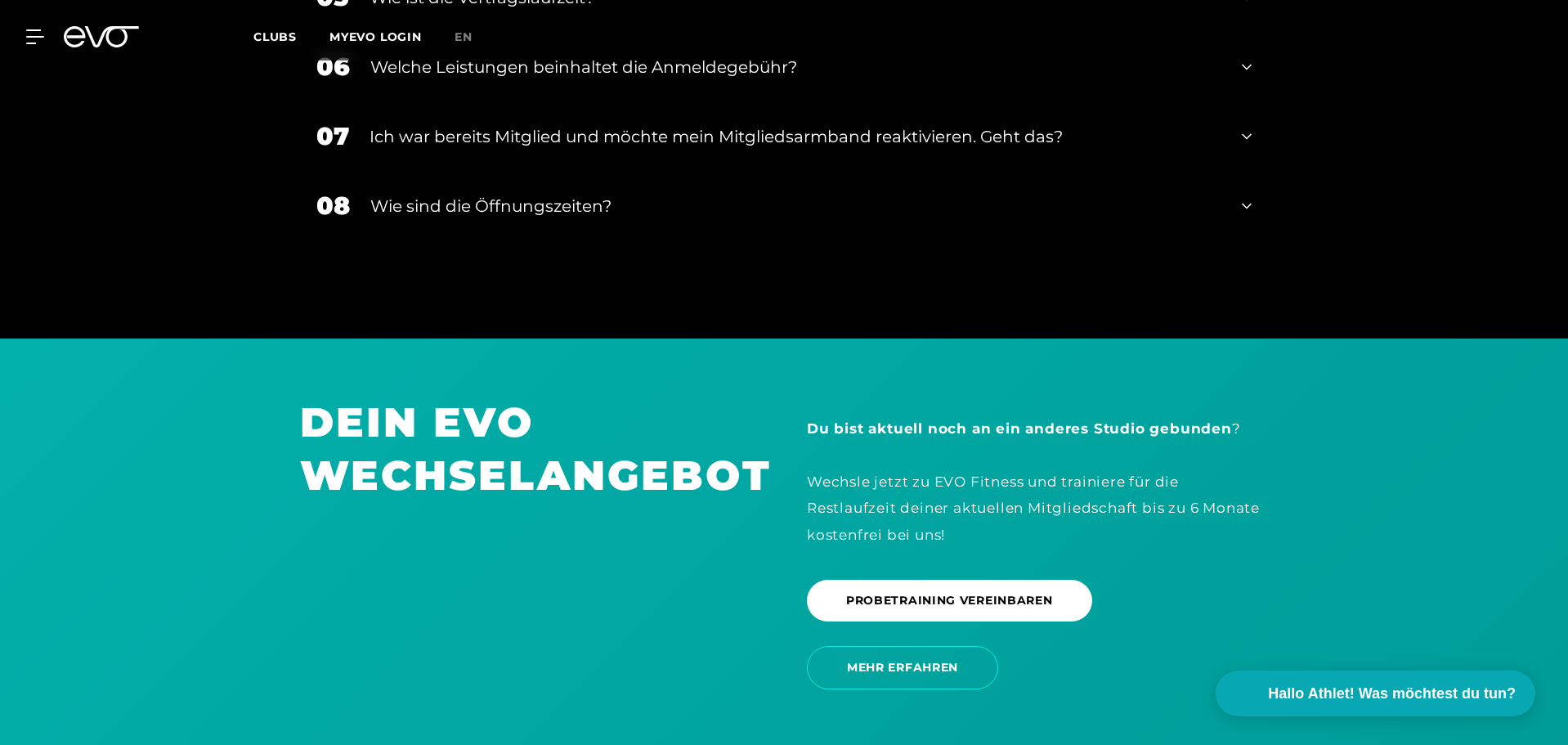
scroll to position [3470, 0]
click at [788, 170] on div "08 Wie sind die Öffnungszeiten?" at bounding box center [784, 205] width 968 height 70
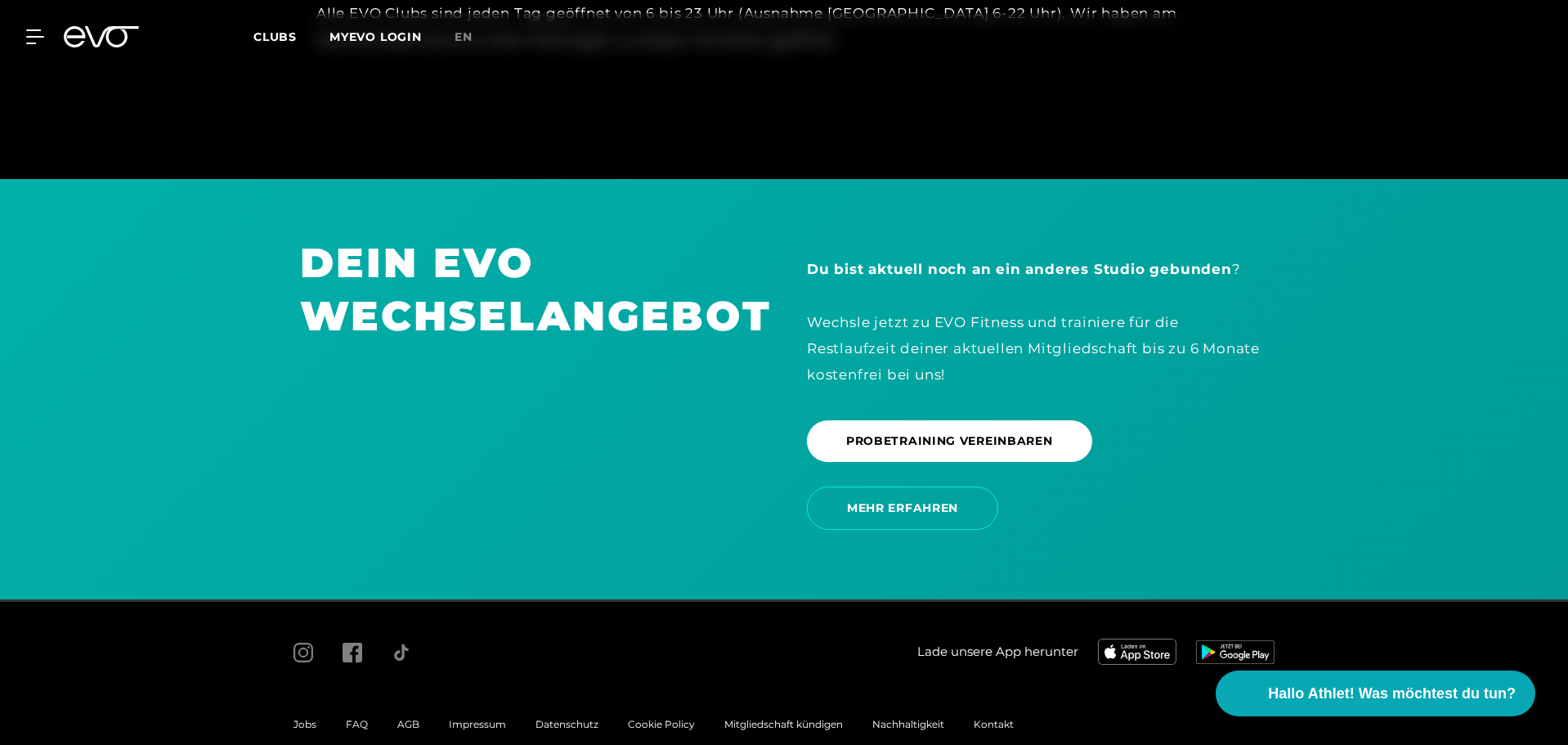
scroll to position [3745, 0]
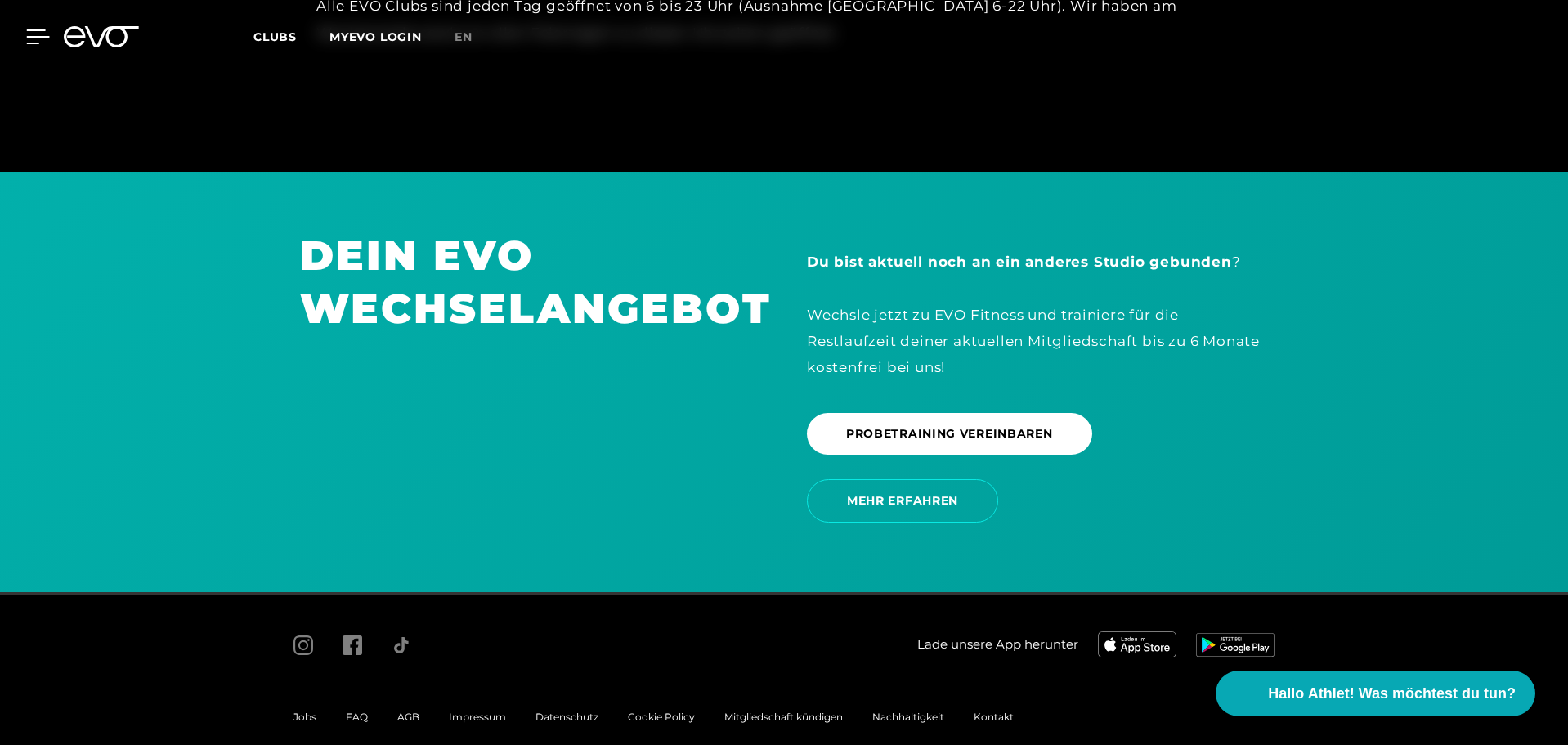
click at [37, 35] on icon at bounding box center [38, 37] width 24 height 15
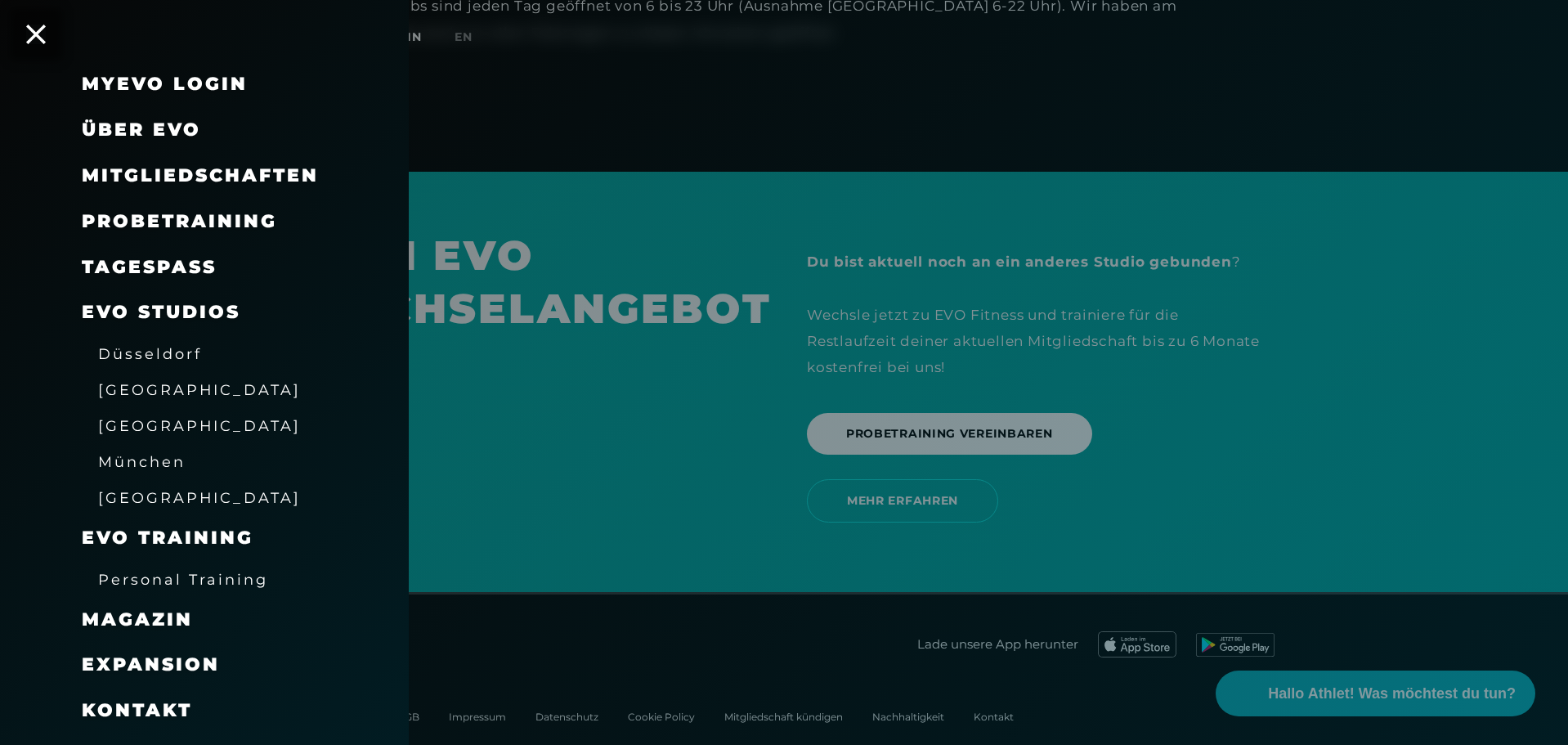
scroll to position [55, 0]
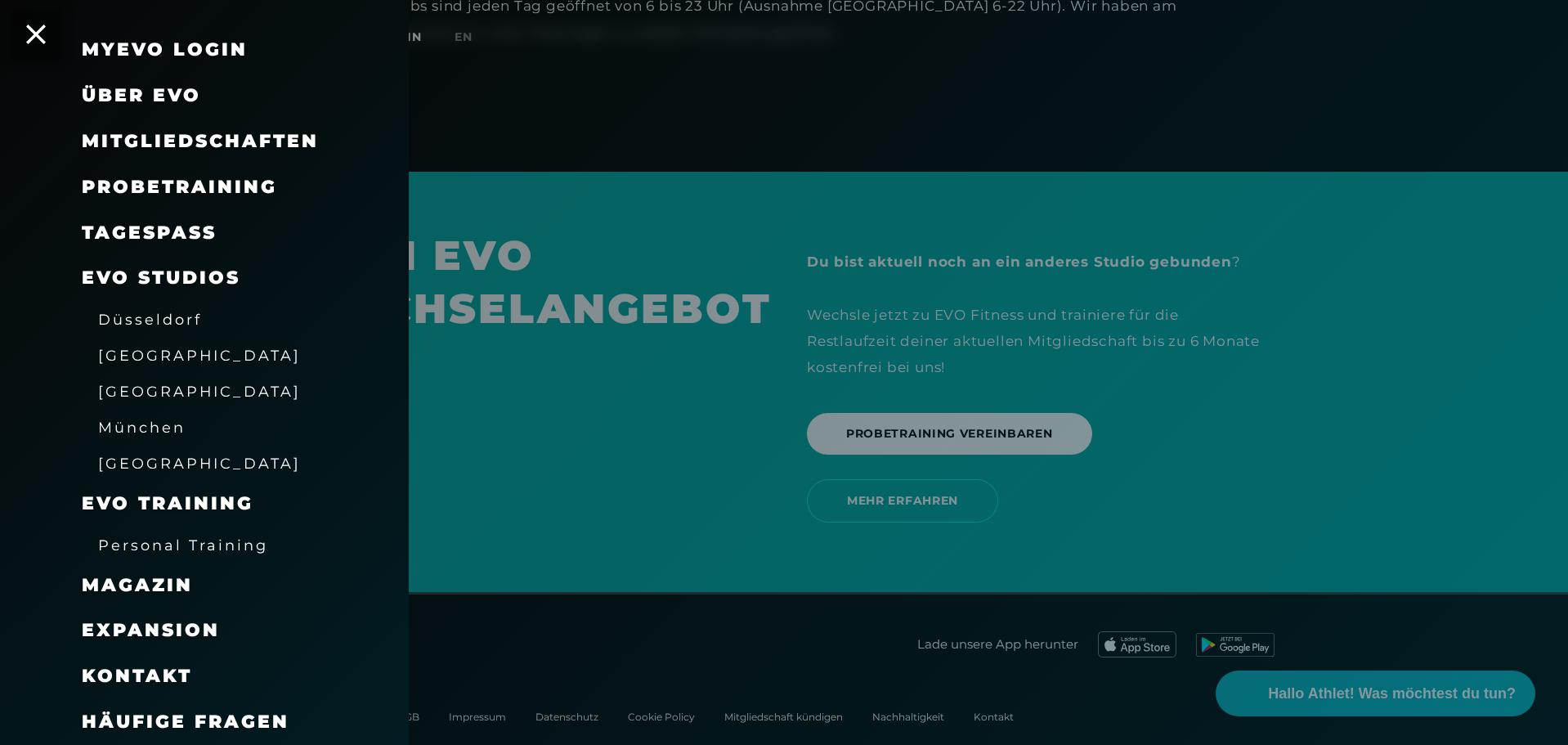
click at [182, 631] on span "Expansion" at bounding box center [150, 629] width 138 height 22
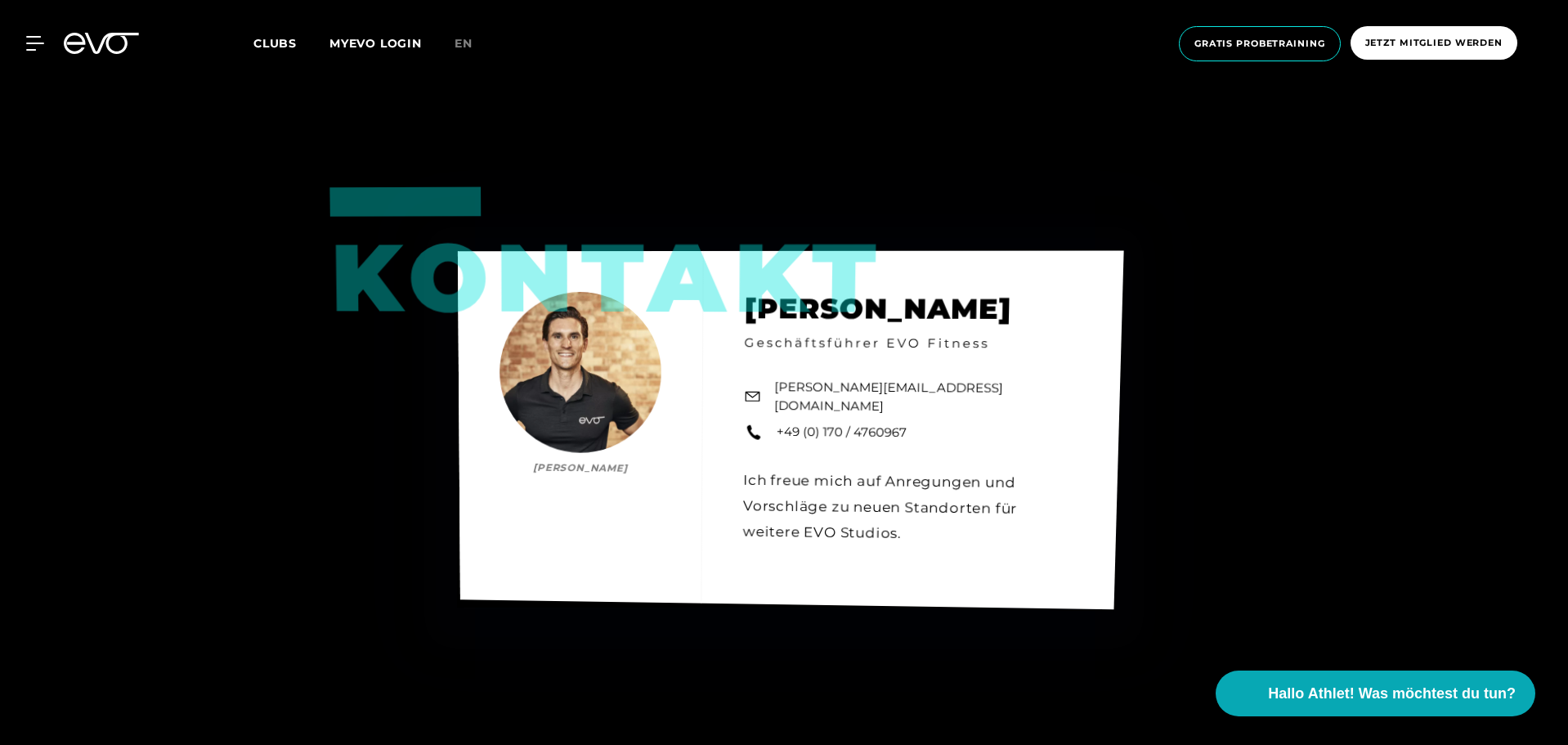
scroll to position [2369, 0]
